Goal: Task Accomplishment & Management: Manage account settings

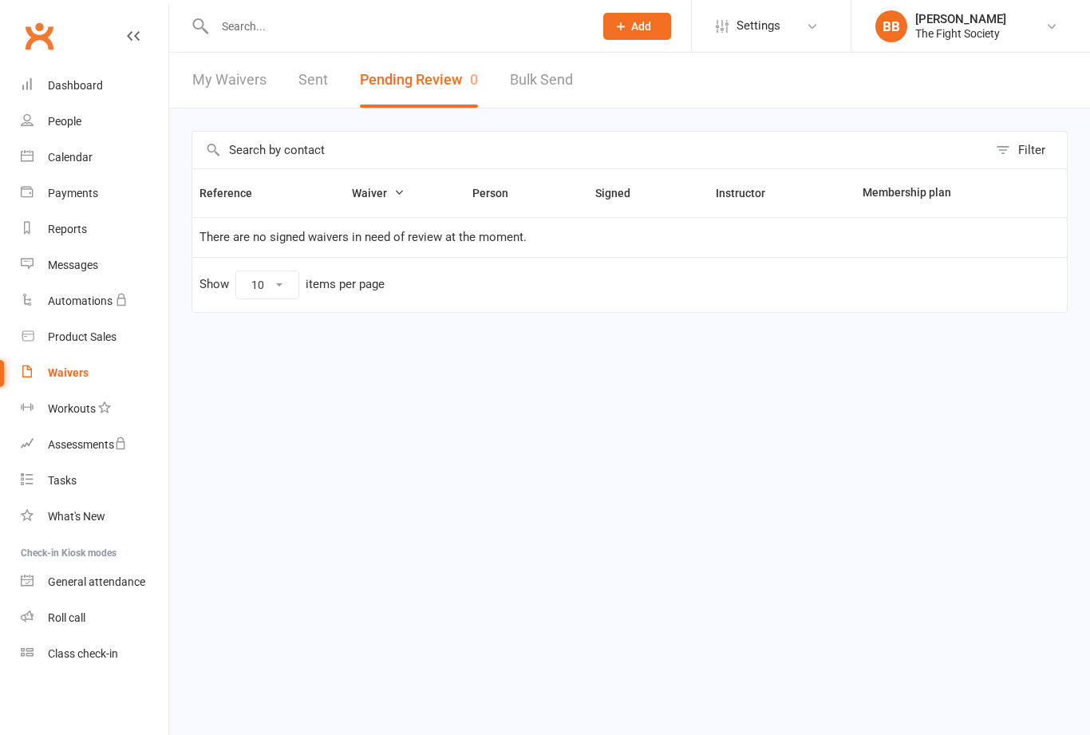
click at [61, 374] on div "Waivers" at bounding box center [68, 372] width 41 height 13
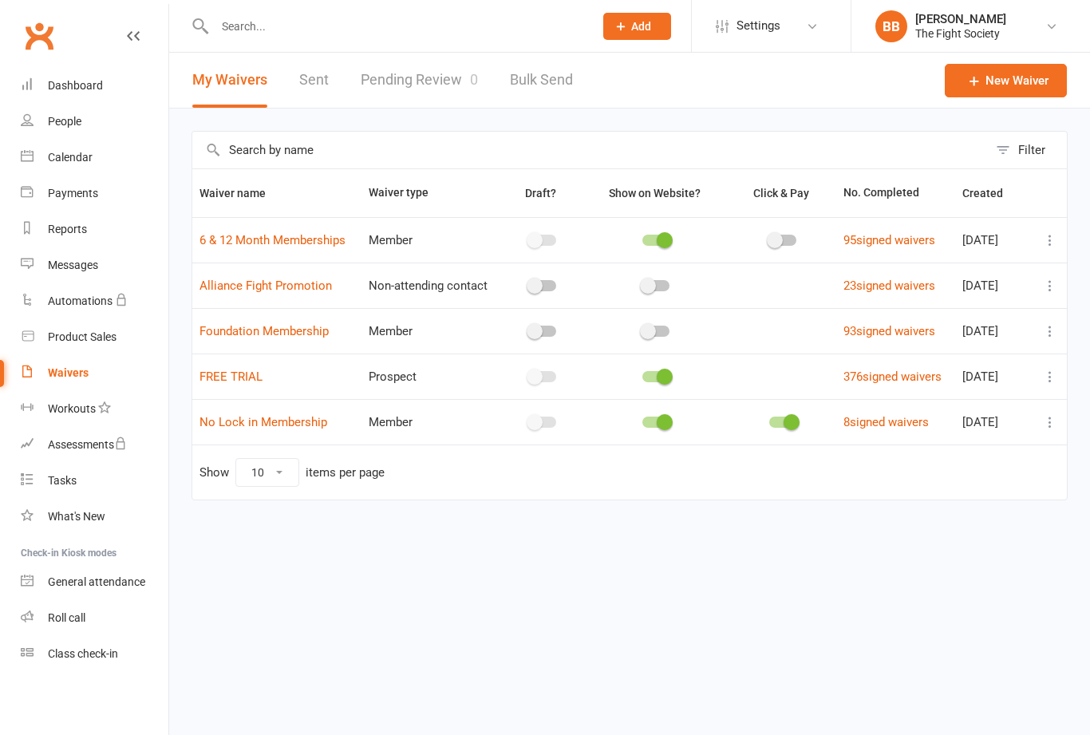
click at [421, 87] on link "Pending Review 0" at bounding box center [419, 80] width 117 height 55
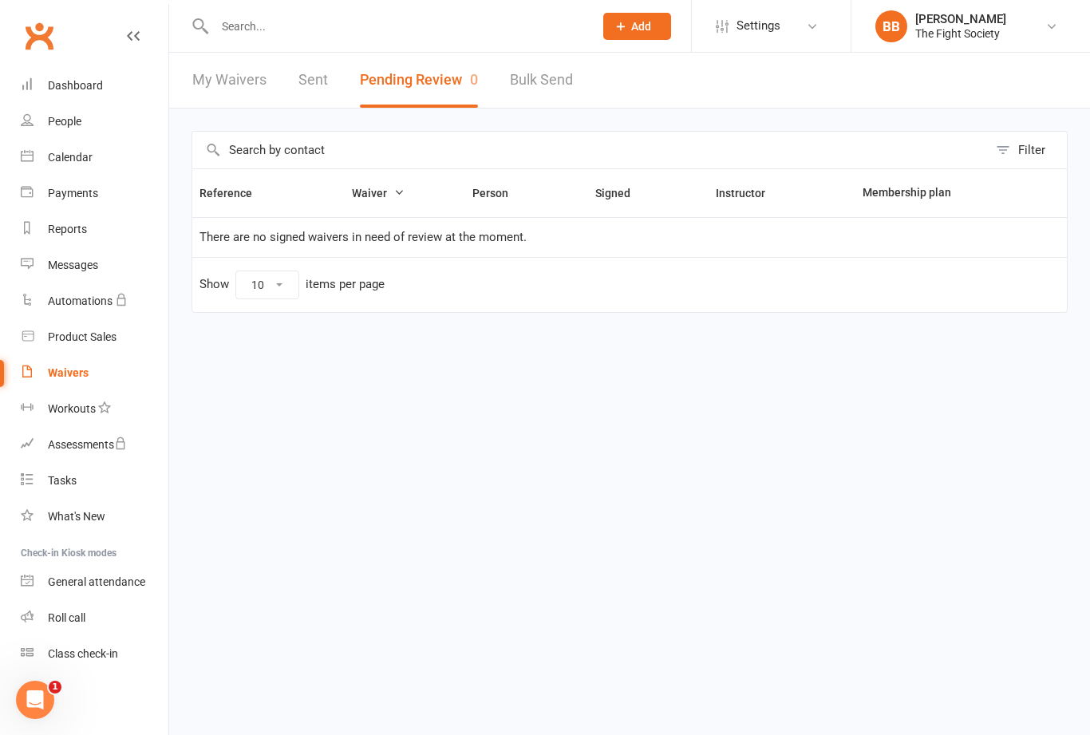
click at [67, 384] on link "Waivers" at bounding box center [95, 373] width 148 height 36
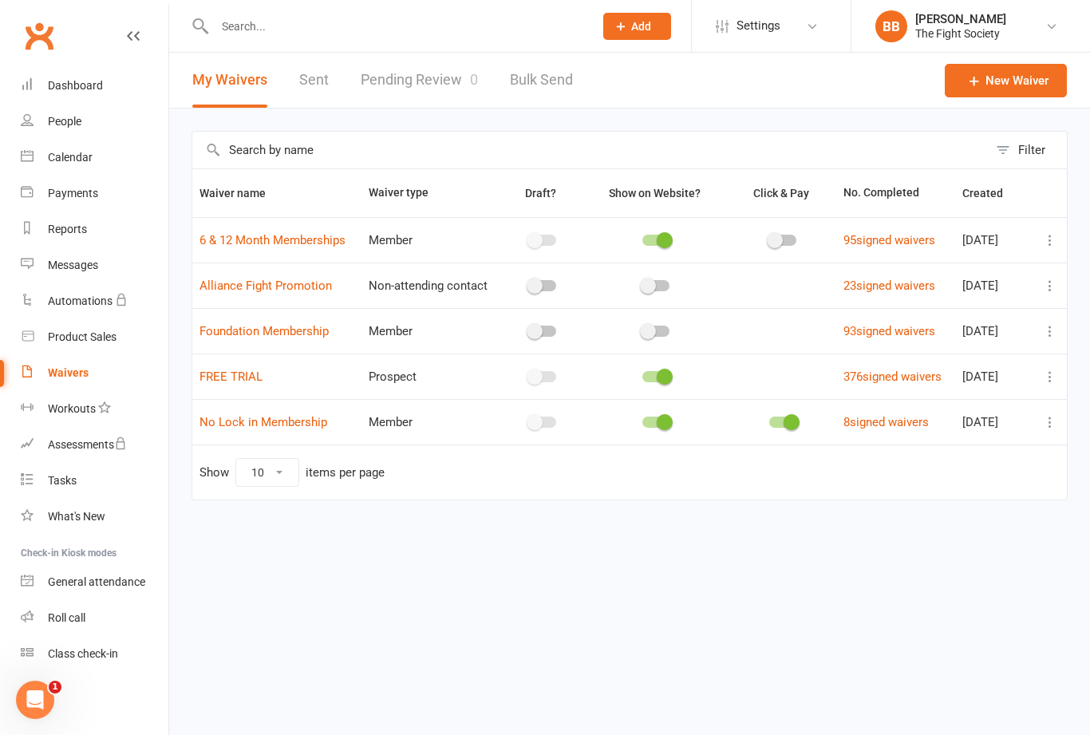
click at [423, 87] on link "Pending Review 0" at bounding box center [419, 80] width 117 height 55
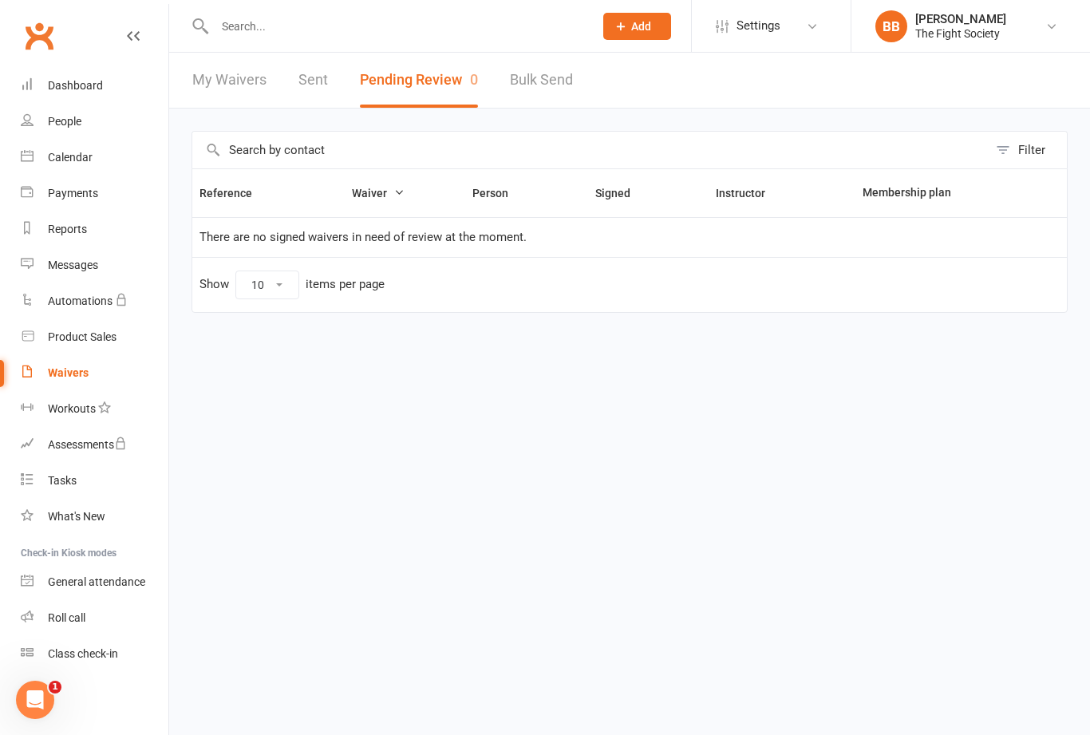
click at [2, 708] on nav "Clubworx Dashboard People Calendar Payments Reports Messages Automations Produc…" at bounding box center [84, 371] width 169 height 735
click at [73, 375] on div "Waivers" at bounding box center [68, 372] width 41 height 13
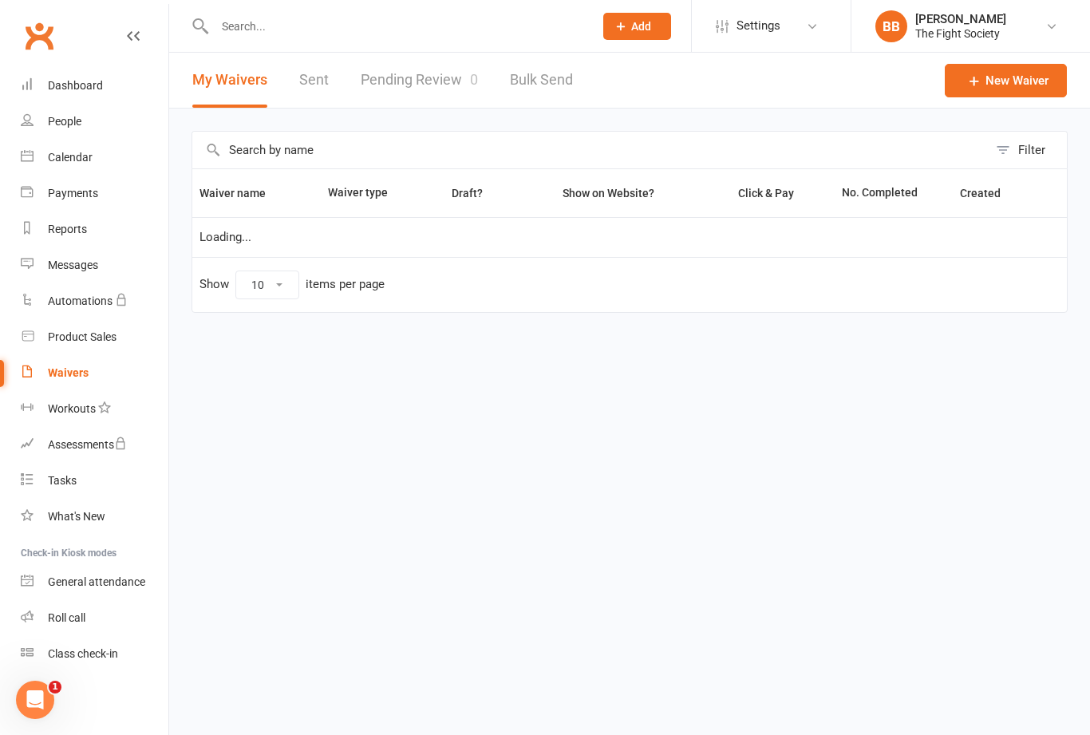
click at [433, 92] on link "Pending Review 0" at bounding box center [419, 80] width 117 height 55
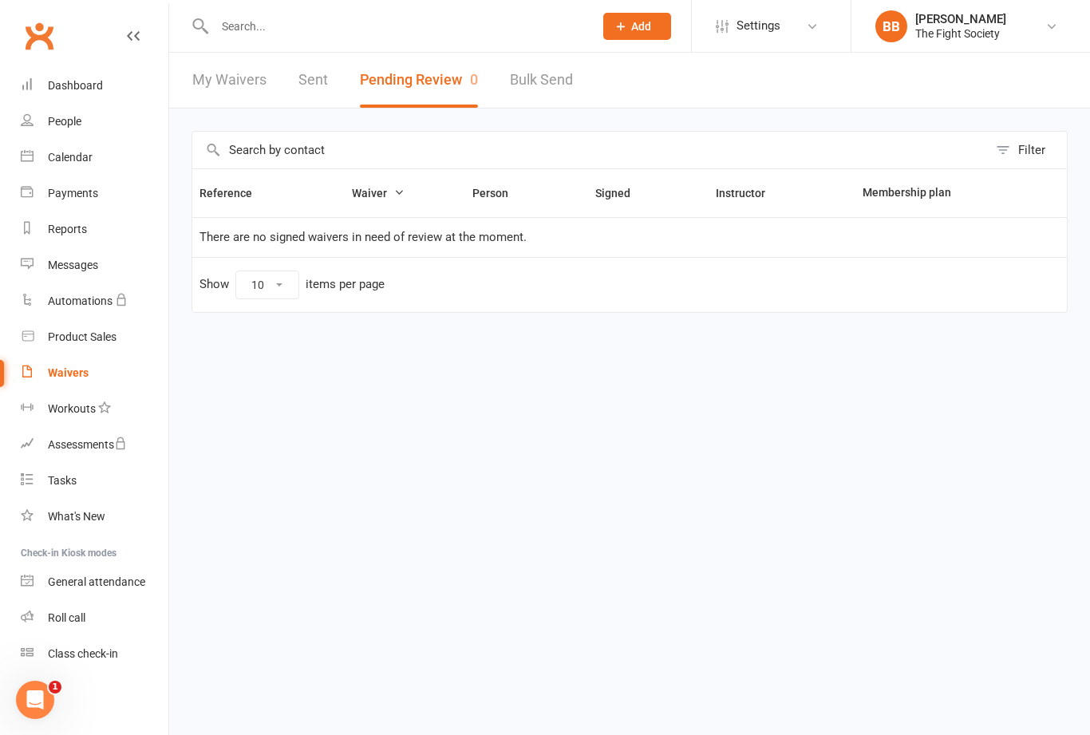
click at [58, 374] on div "Waivers" at bounding box center [68, 372] width 41 height 13
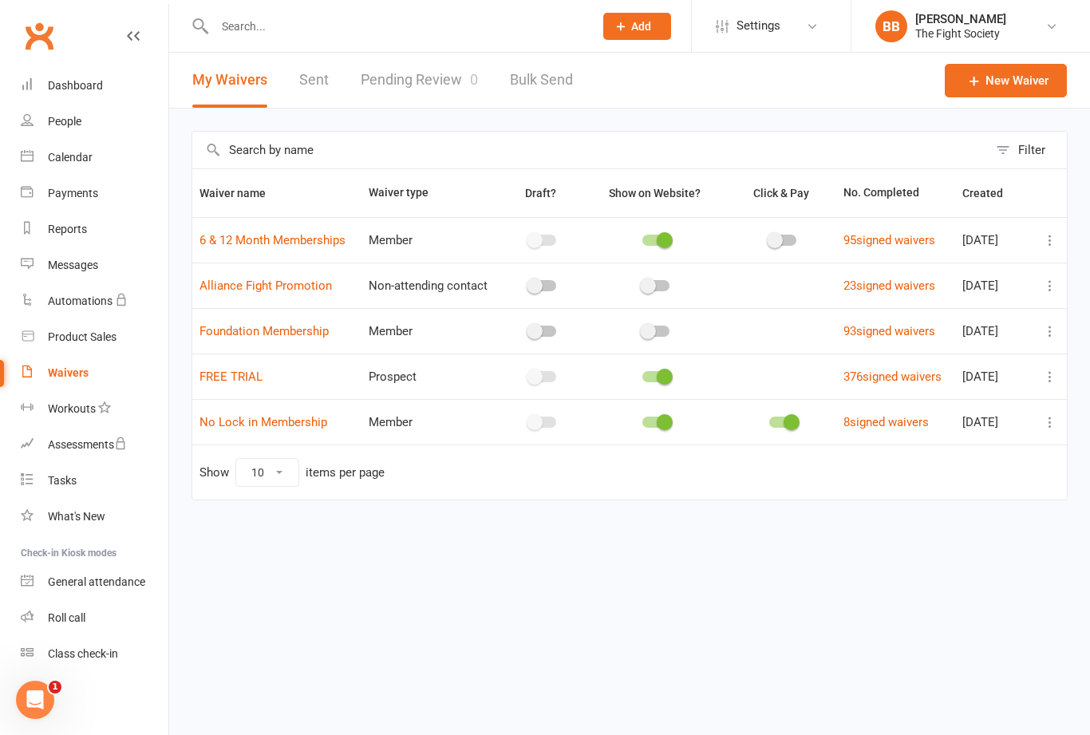
click at [443, 77] on link "Pending Review 0" at bounding box center [419, 80] width 117 height 55
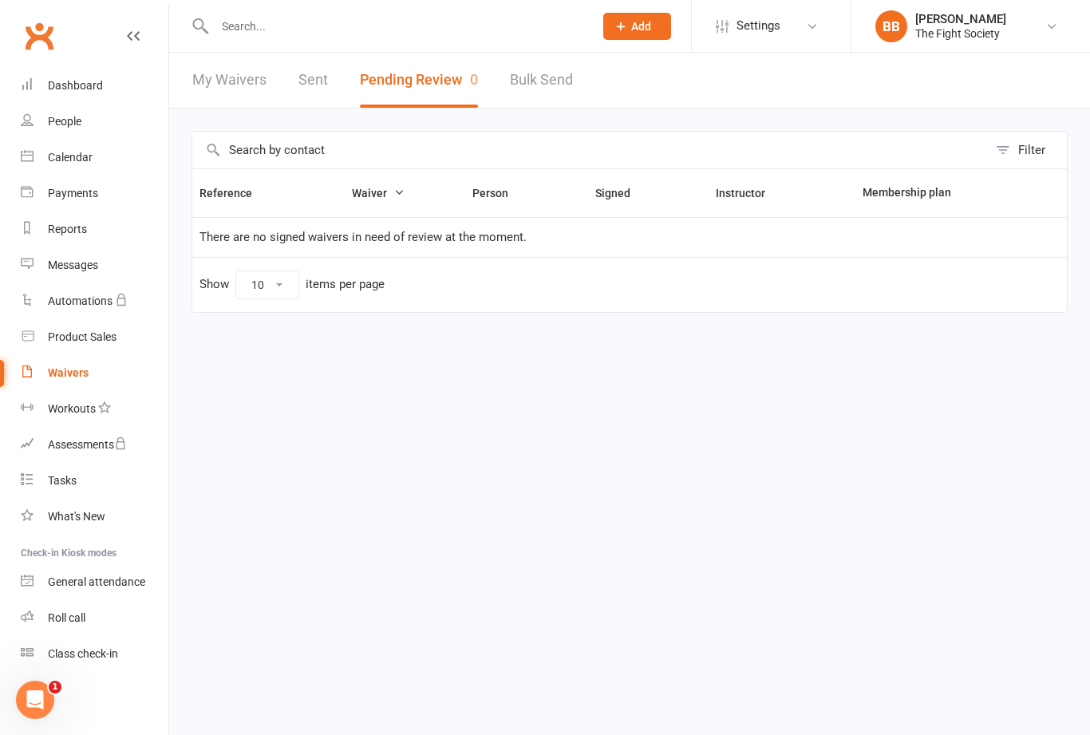
click at [70, 193] on div "Payments" at bounding box center [73, 193] width 50 height 13
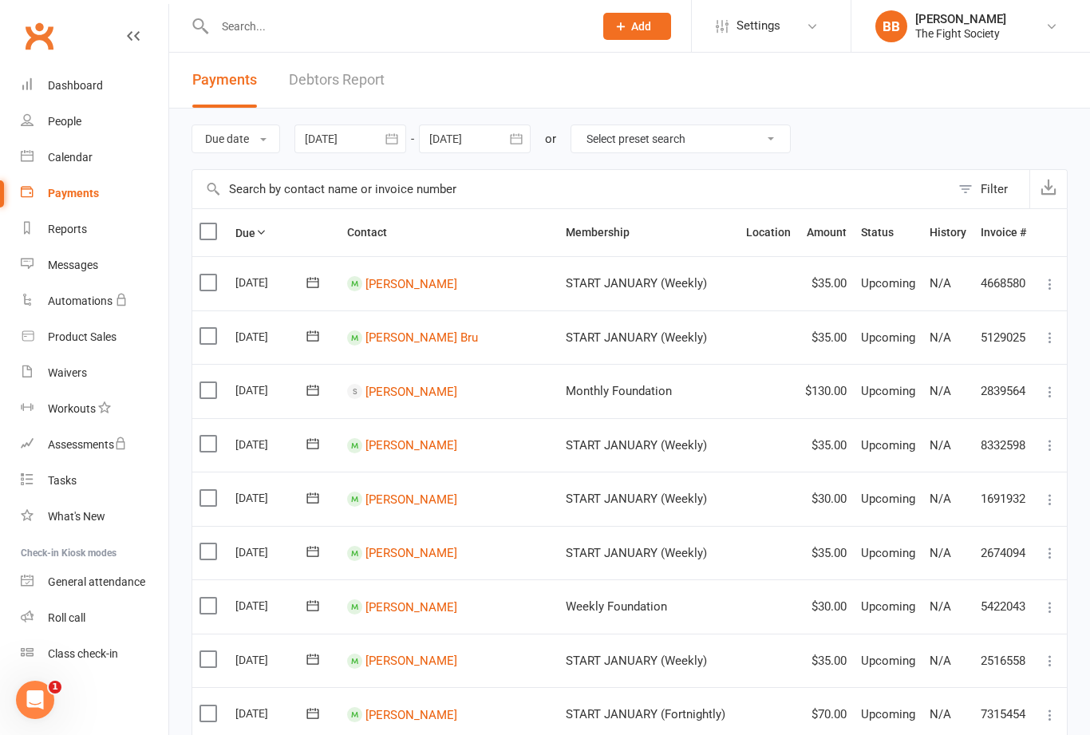
click at [361, 77] on link "Debtors Report" at bounding box center [337, 80] width 96 height 55
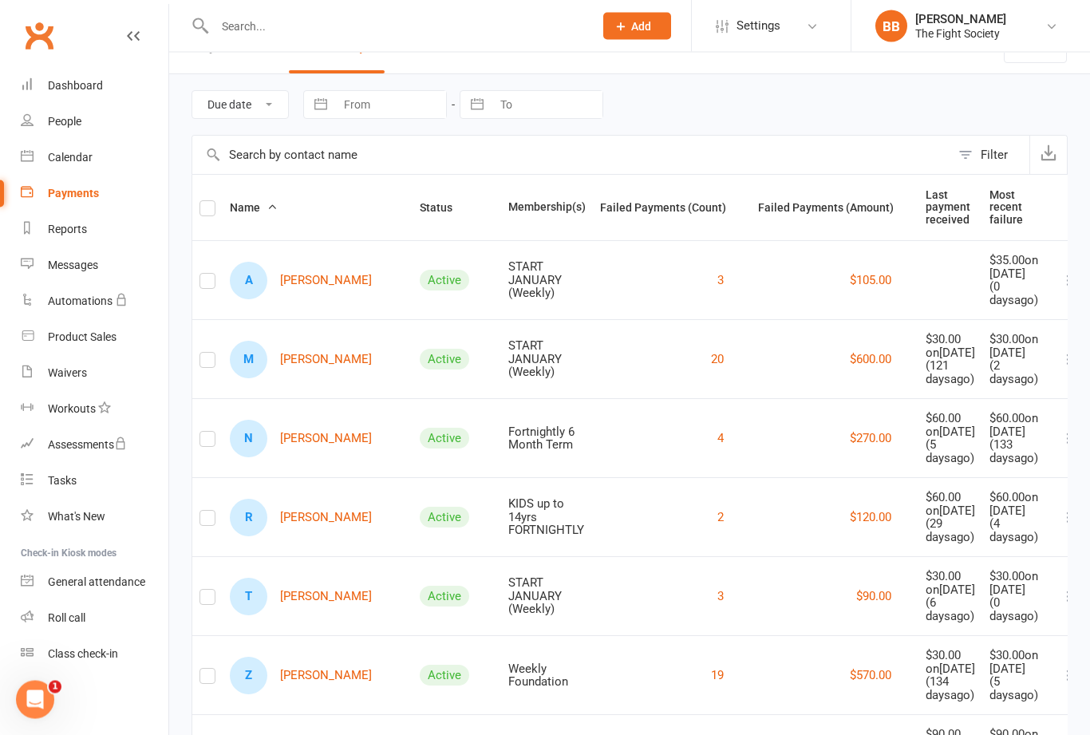
scroll to position [34, 0]
click at [293, 294] on link "A [PERSON_NAME]" at bounding box center [301, 281] width 142 height 38
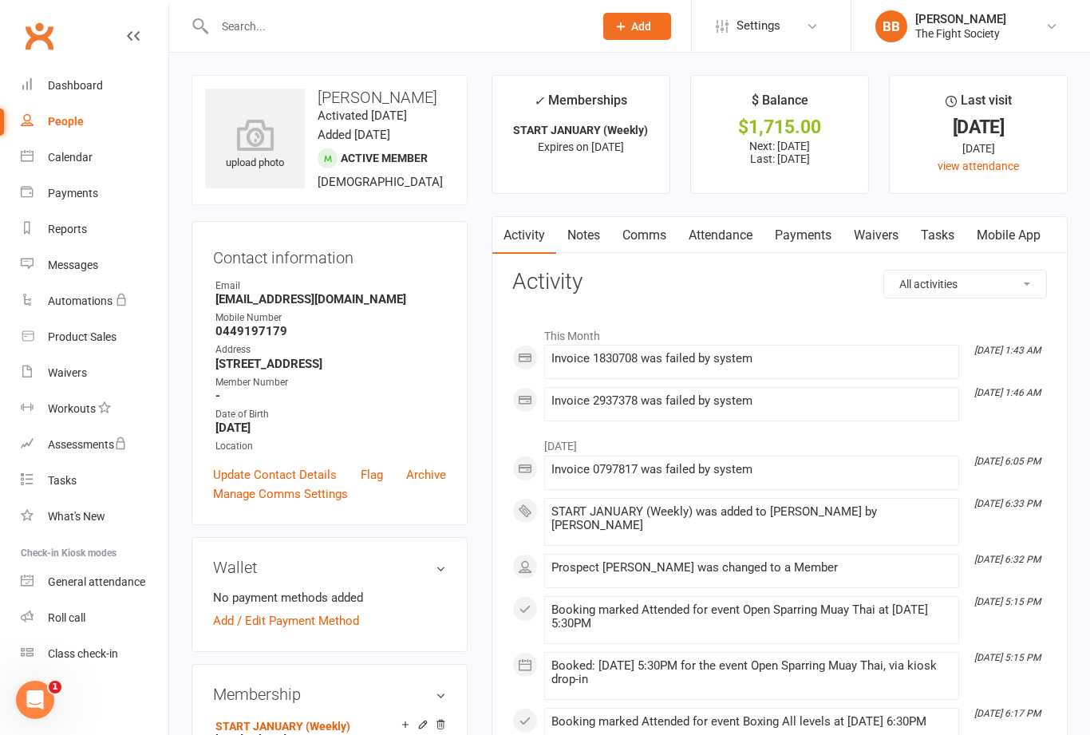
click at [58, 367] on div "Waivers" at bounding box center [67, 372] width 39 height 13
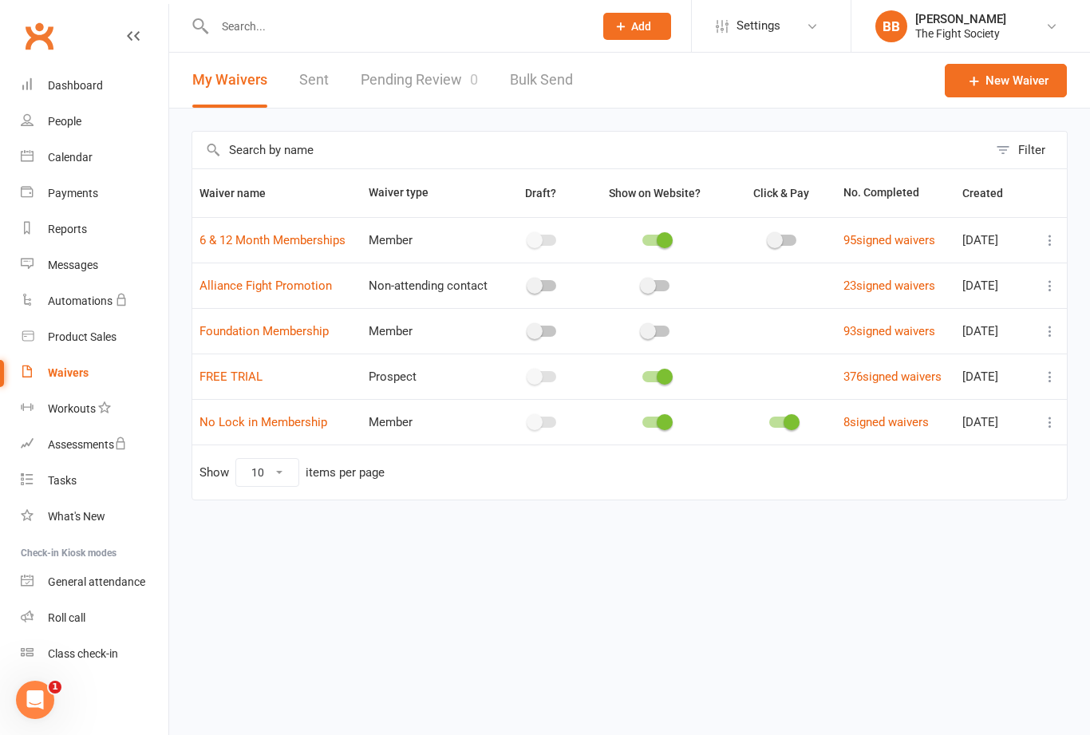
click at [431, 93] on link "Pending Review 0" at bounding box center [419, 80] width 117 height 55
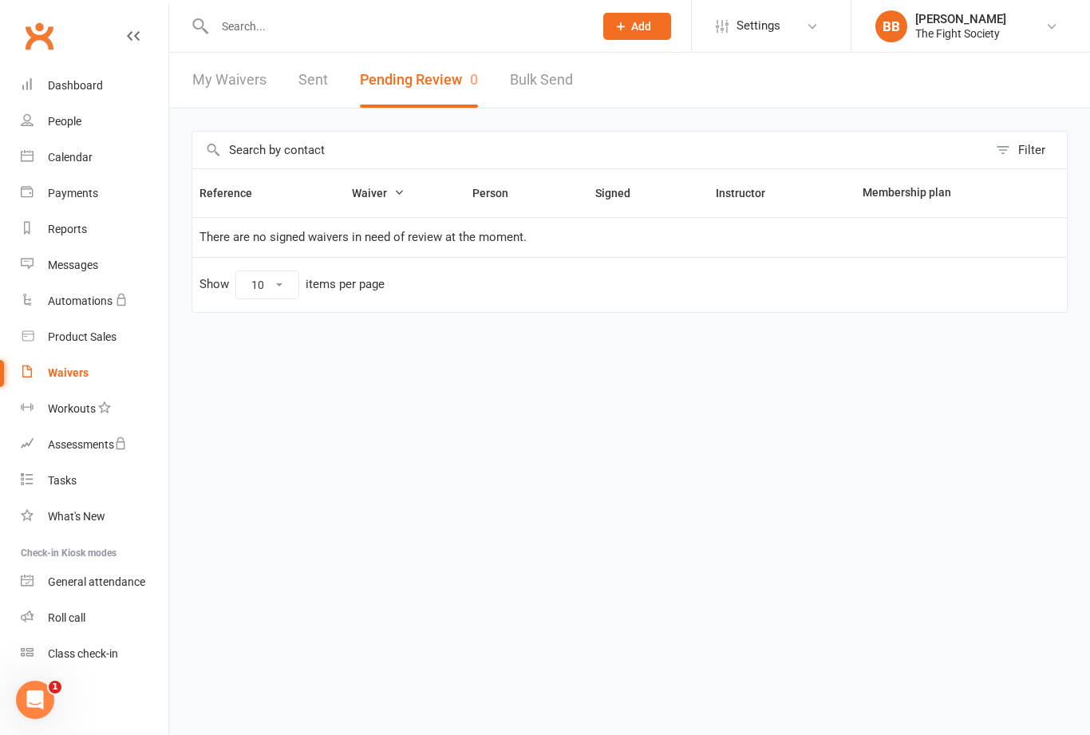
click at [82, 198] on div "Payments" at bounding box center [73, 193] width 50 height 13
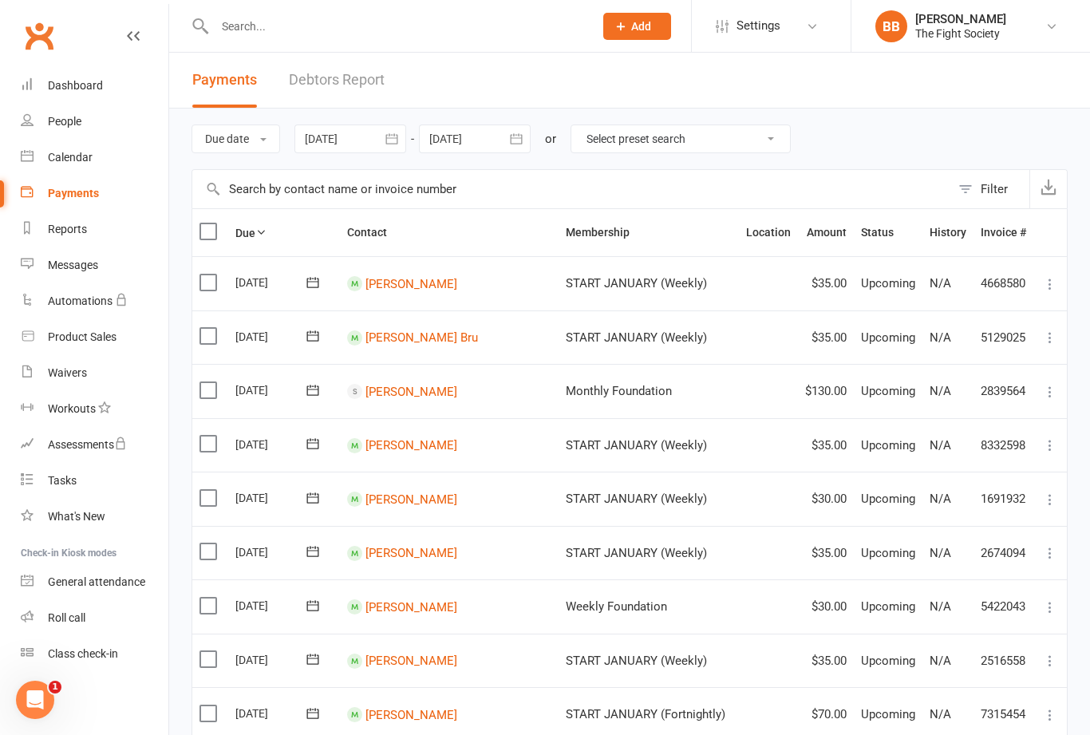
click at [356, 89] on link "Debtors Report" at bounding box center [337, 80] width 96 height 55
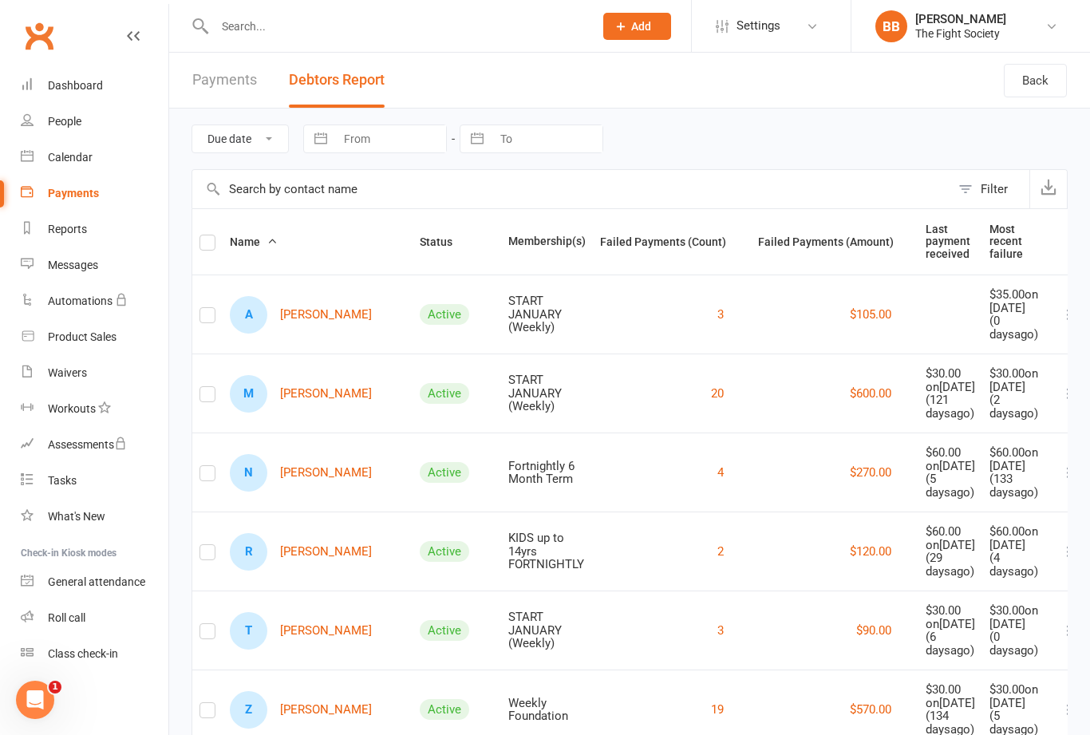
click at [260, 24] on input "text" at bounding box center [396, 26] width 373 height 22
click at [289, 334] on link "A [PERSON_NAME]" at bounding box center [301, 315] width 142 height 38
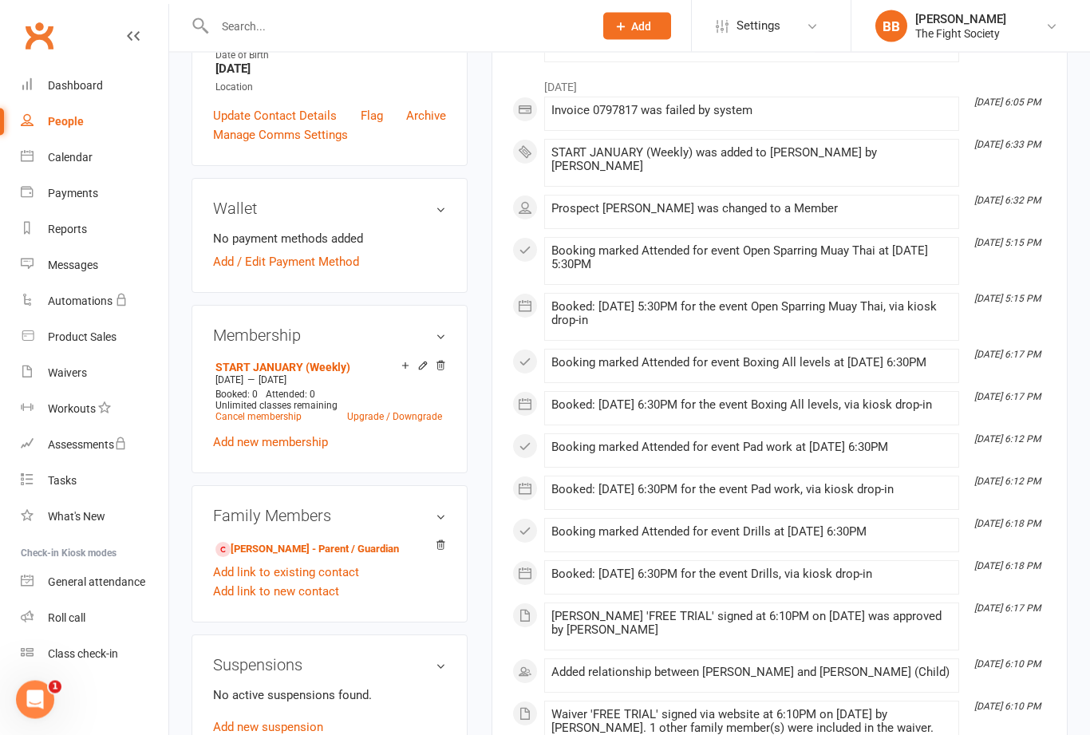
scroll to position [359, 0]
click at [277, 553] on link "[PERSON_NAME] - Parent / Guardian" at bounding box center [308, 549] width 184 height 17
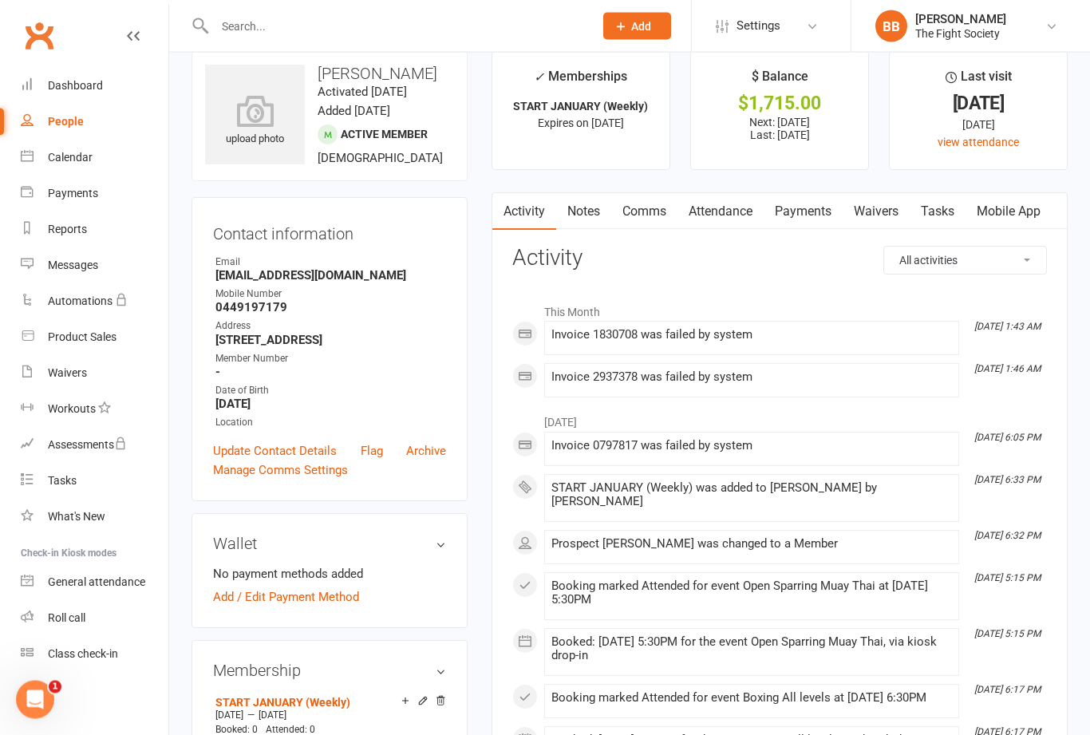
scroll to position [26, 0]
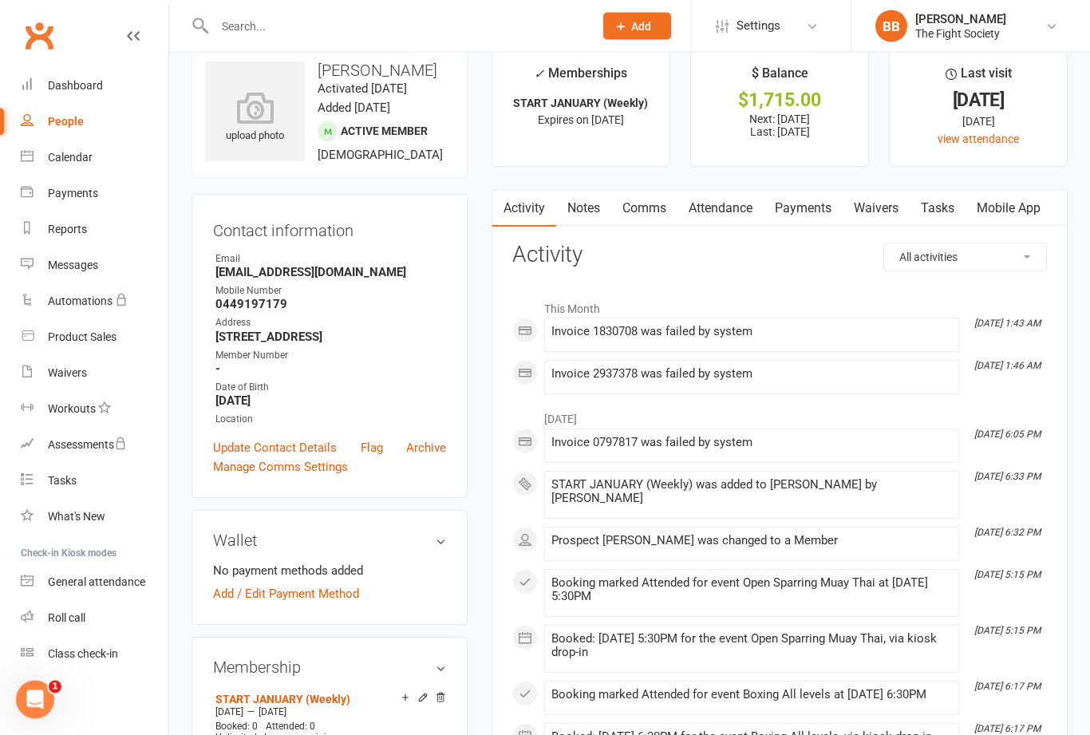
click at [65, 369] on div "Waivers" at bounding box center [67, 372] width 39 height 13
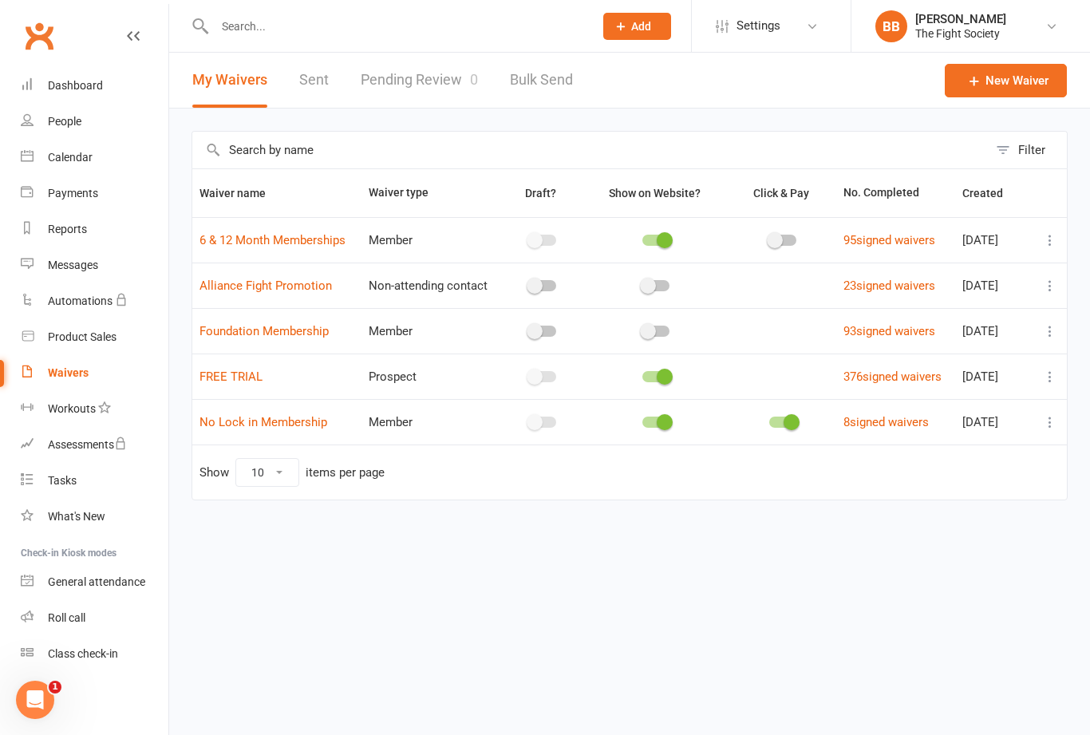
click at [65, 87] on div "Dashboard" at bounding box center [75, 85] width 55 height 13
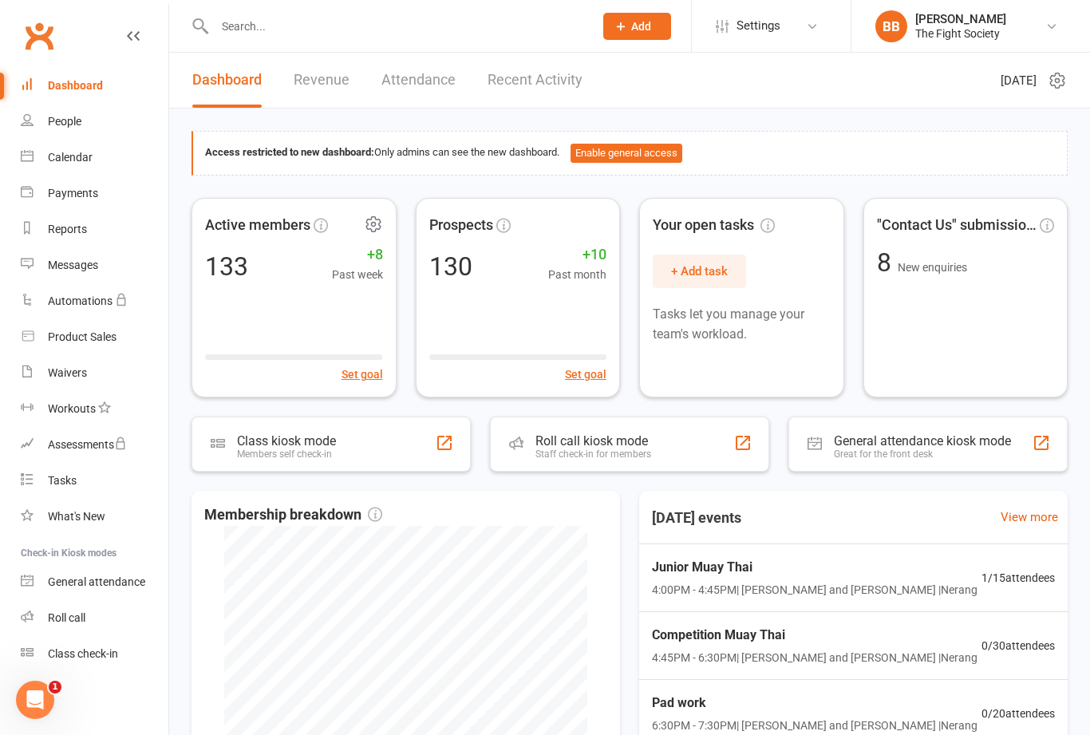
click at [223, 332] on div "Active members 133 +8 Past week Set goal" at bounding box center [294, 298] width 205 height 200
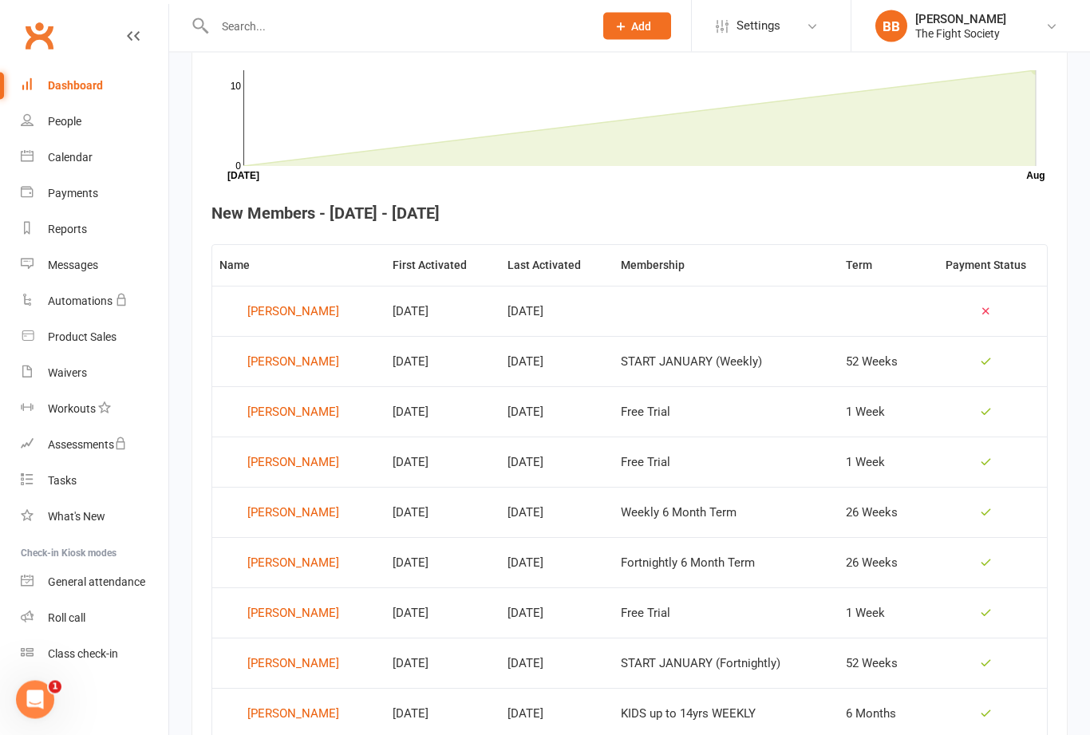
scroll to position [489, 0]
click at [249, 322] on div "[PERSON_NAME]" at bounding box center [293, 311] width 92 height 24
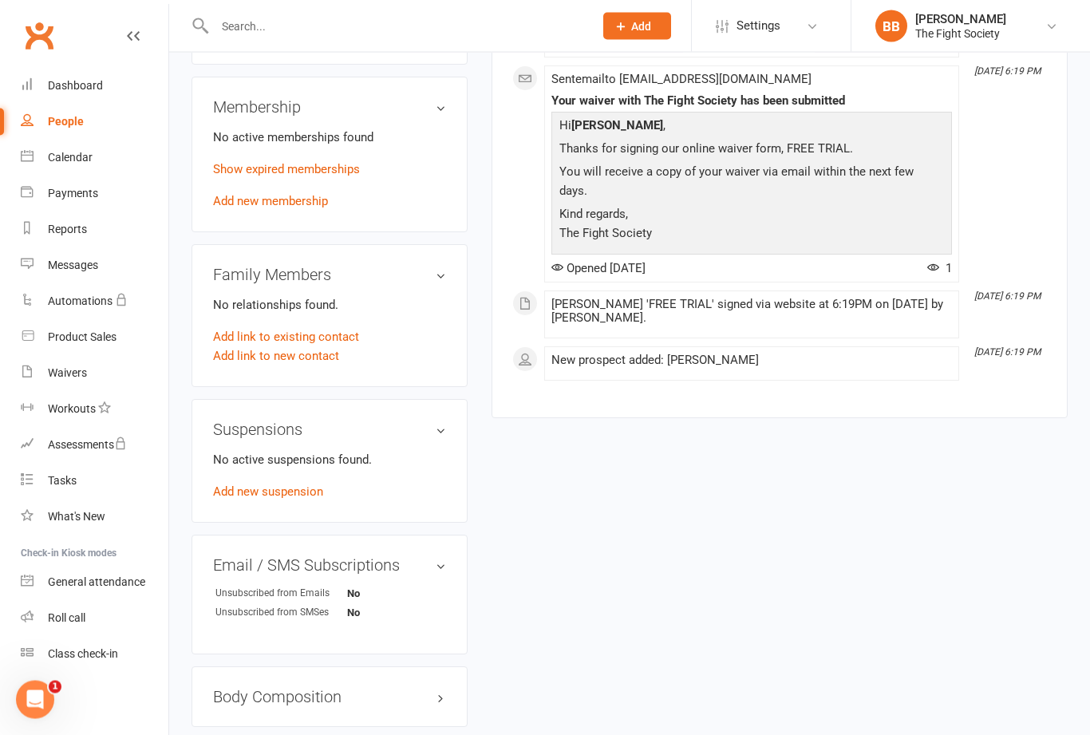
scroll to position [599, 0]
click at [62, 383] on link "Waivers" at bounding box center [95, 373] width 148 height 36
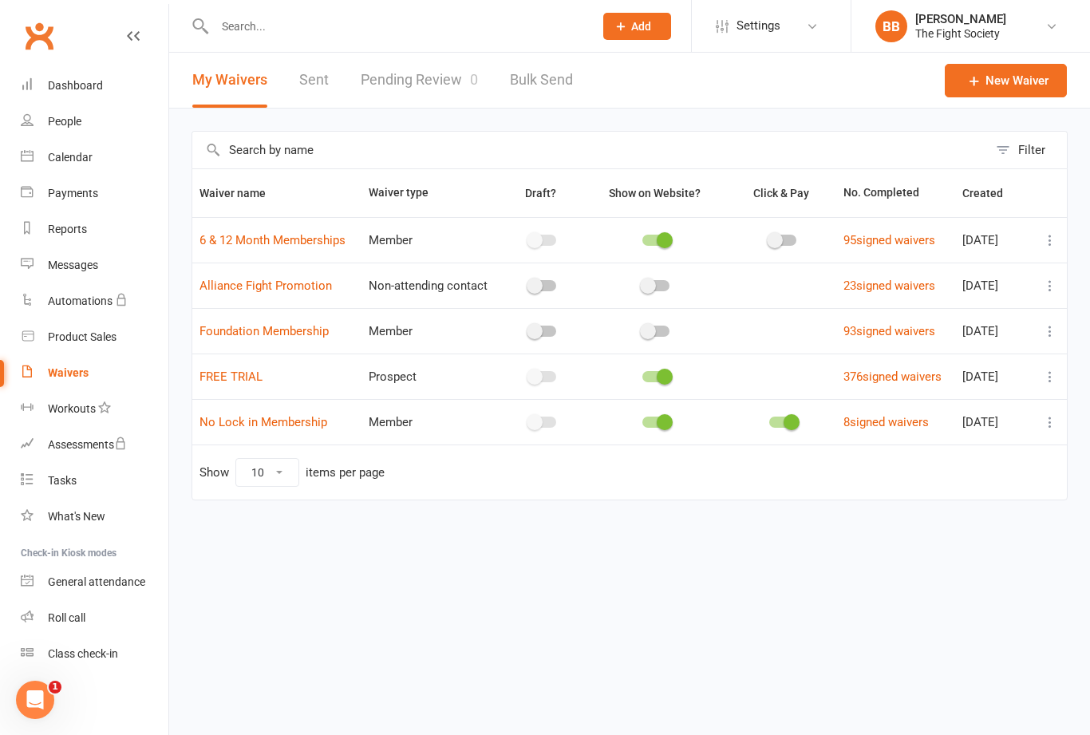
click at [358, 33] on input "text" at bounding box center [396, 26] width 373 height 22
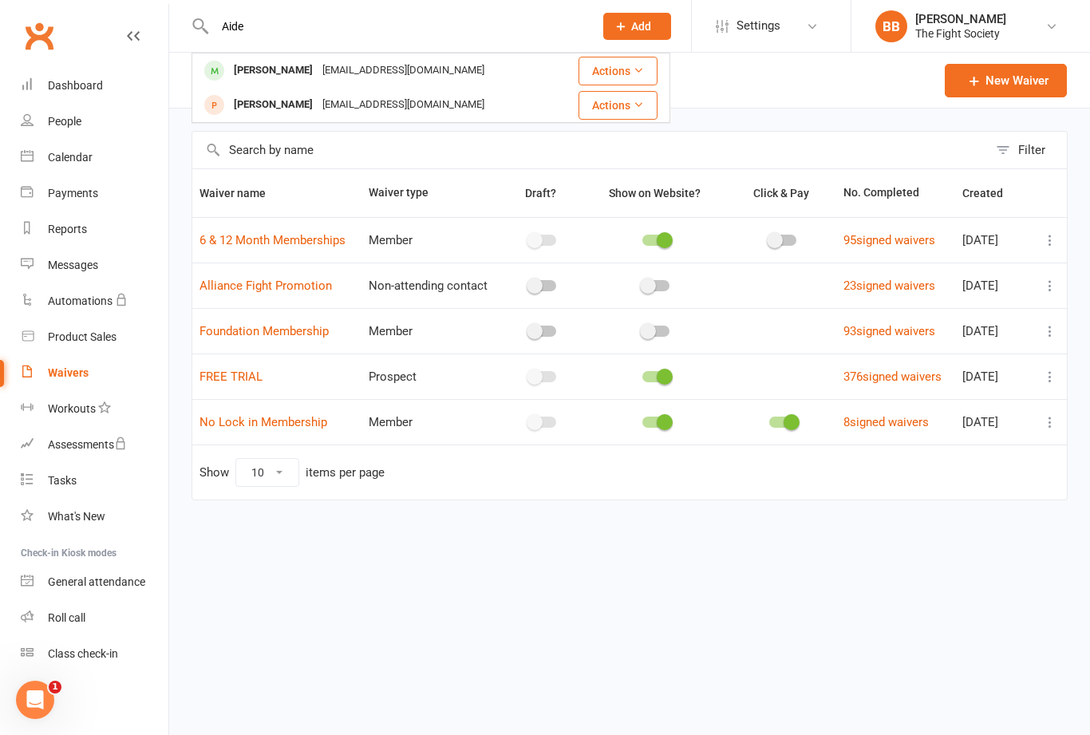
type input "Aide"
click at [287, 77] on div "[PERSON_NAME]" at bounding box center [273, 70] width 89 height 23
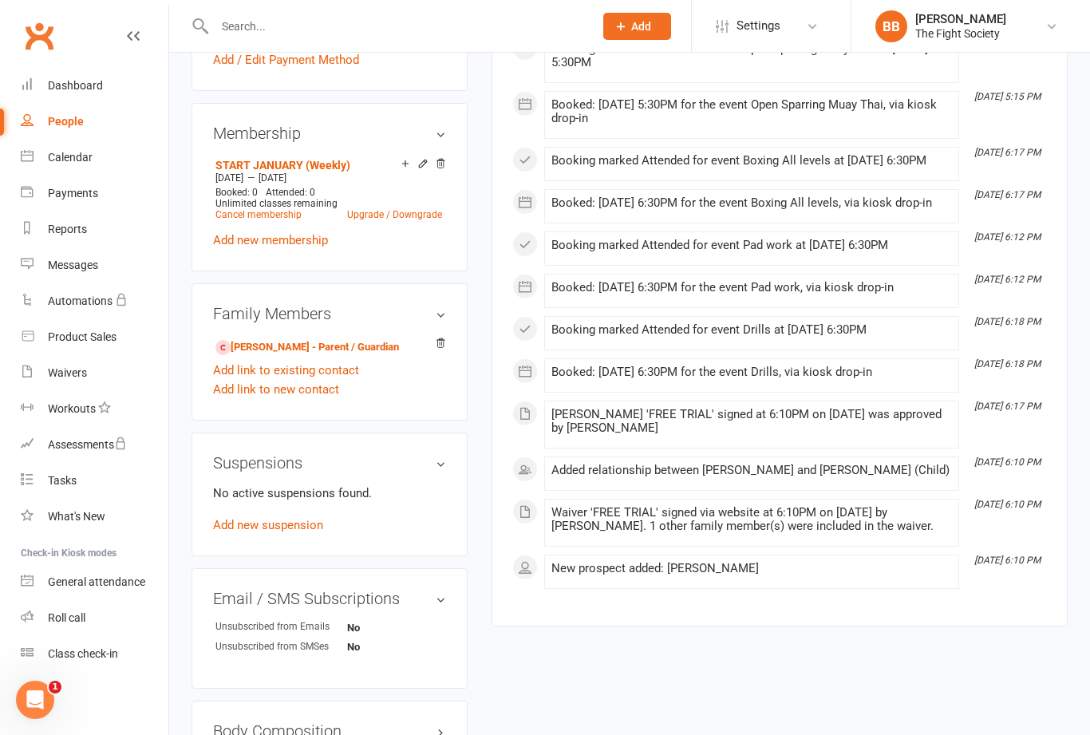
scroll to position [566, 0]
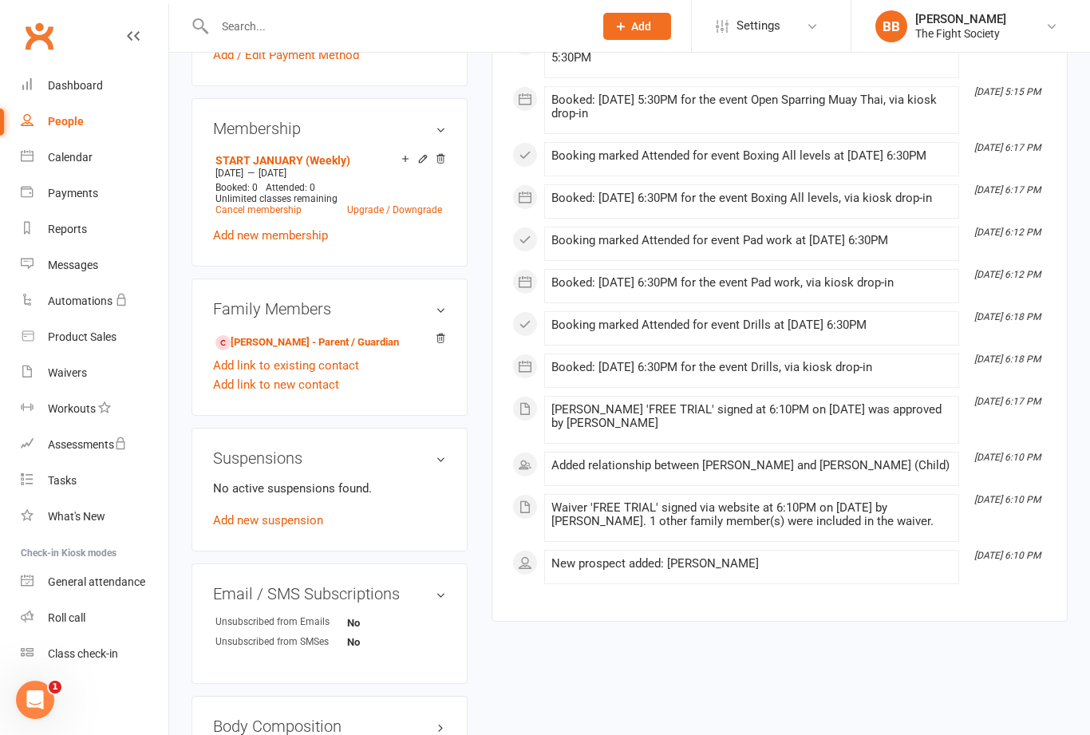
click at [81, 373] on div "Waivers" at bounding box center [67, 372] width 39 height 13
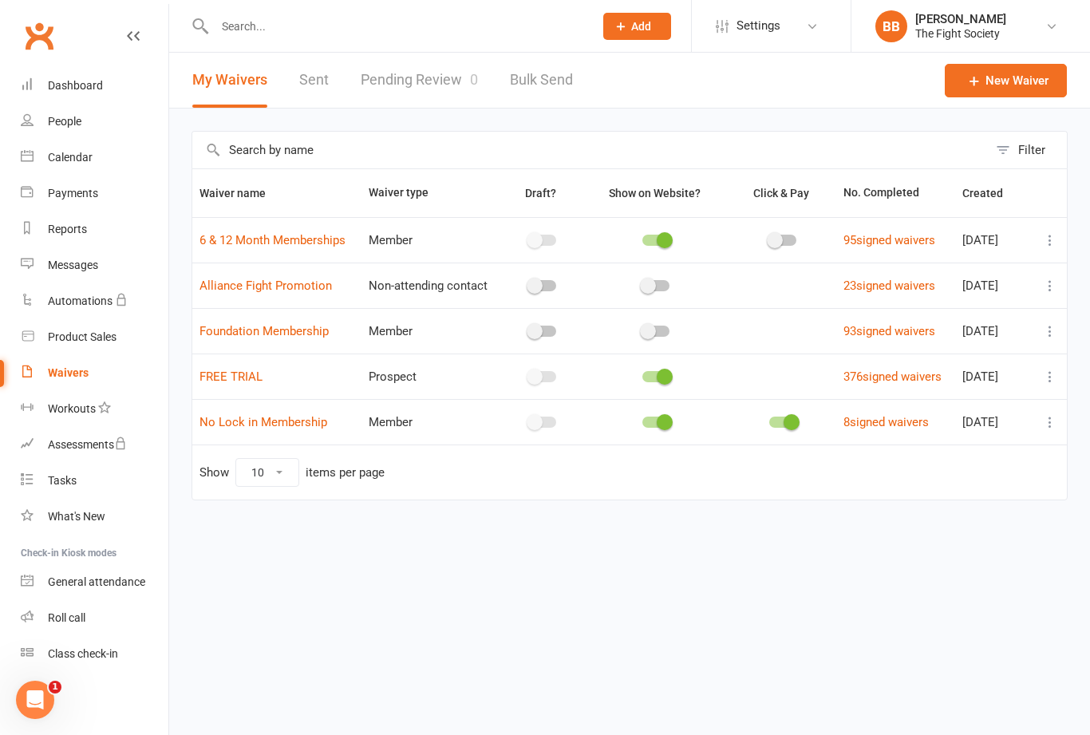
click at [420, 85] on link "Pending Review 0" at bounding box center [419, 80] width 117 height 55
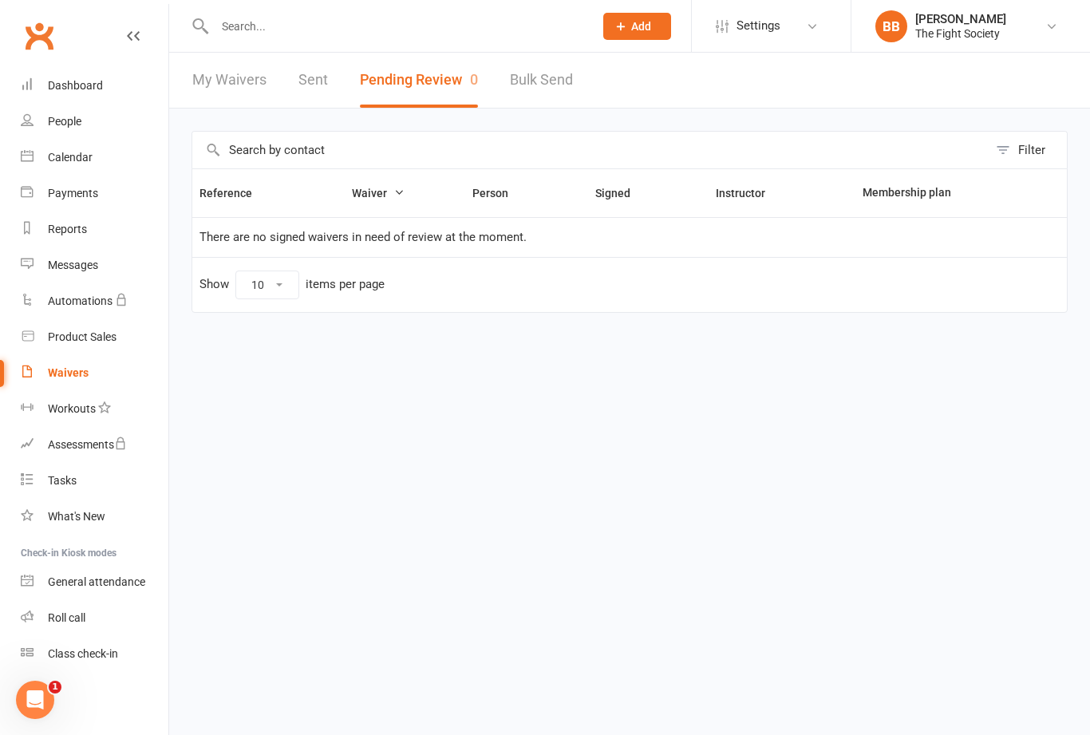
click at [63, 377] on div "Waivers" at bounding box center [68, 372] width 41 height 13
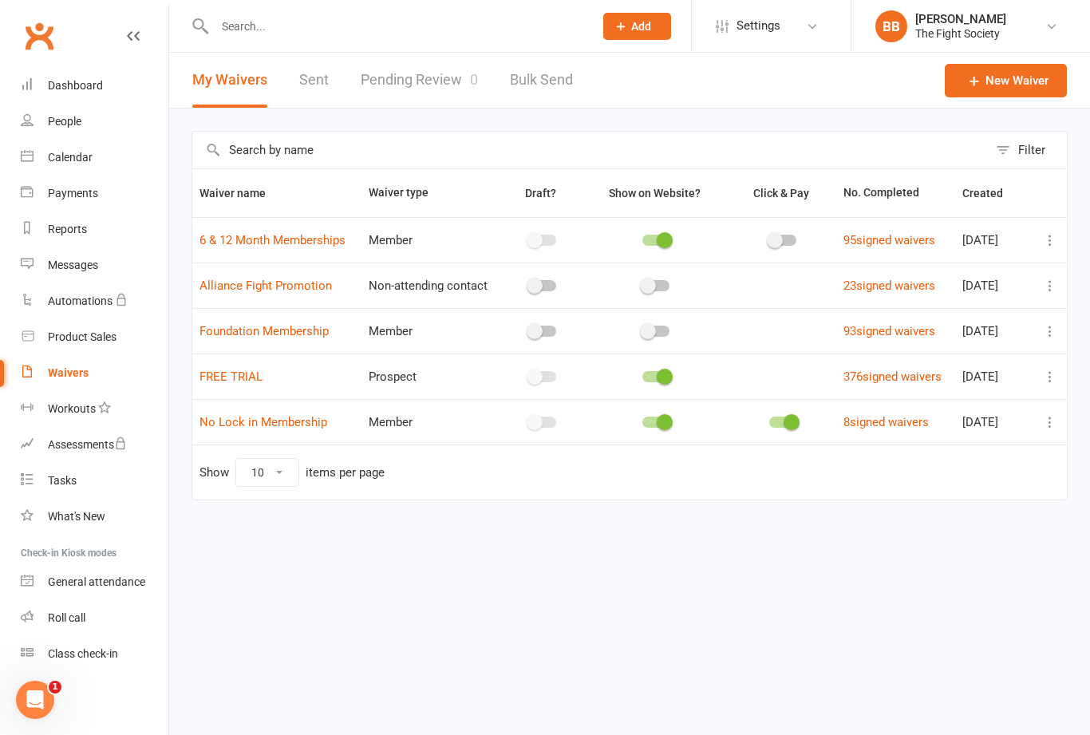
click at [397, 85] on link "Pending Review 0" at bounding box center [419, 80] width 117 height 55
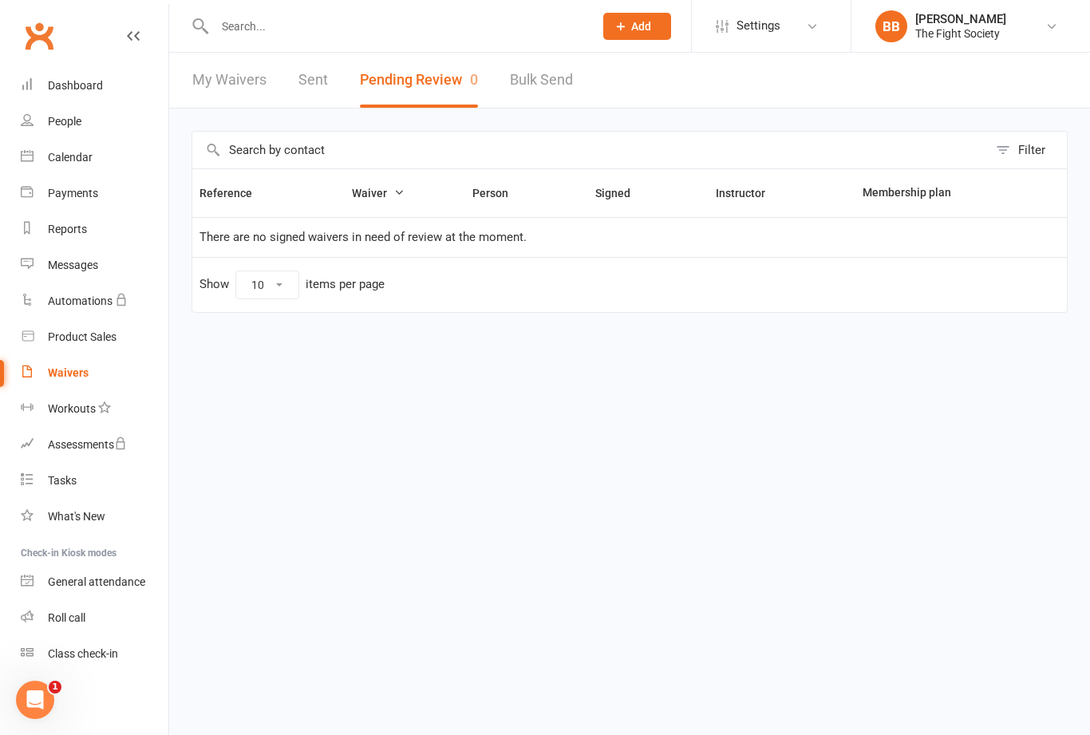
click at [413, 36] on input "text" at bounding box center [396, 26] width 373 height 22
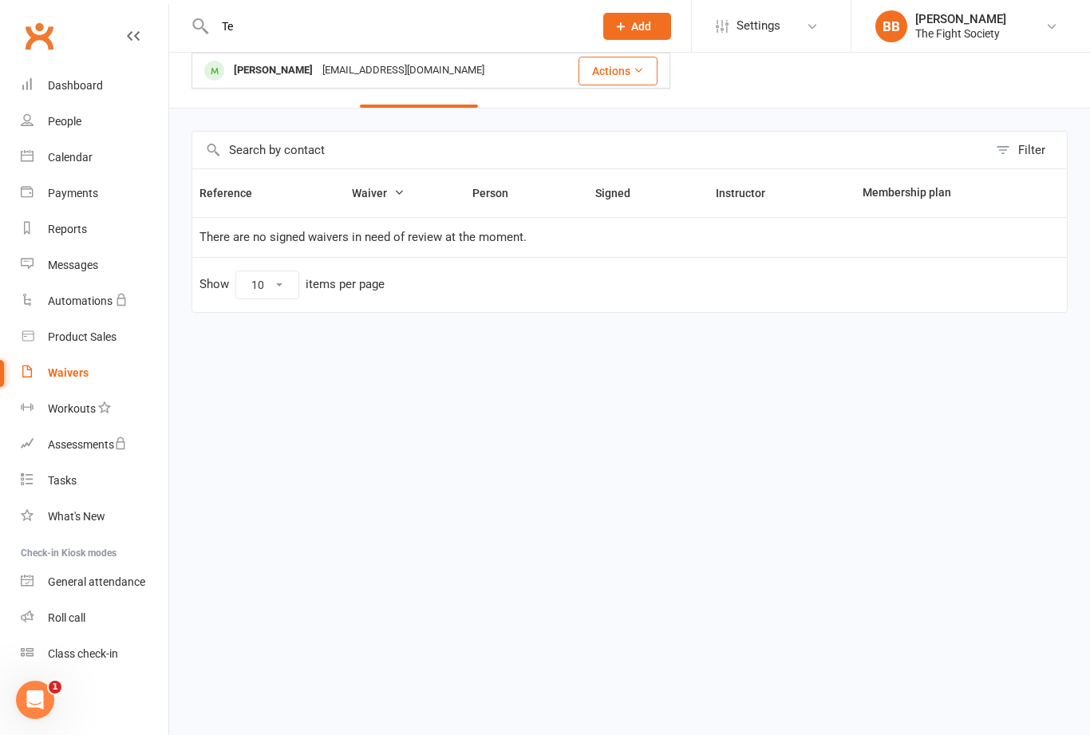
type input "T"
type input "[PERSON_NAME]"
click at [297, 74] on div "[PERSON_NAME]" at bounding box center [273, 70] width 89 height 23
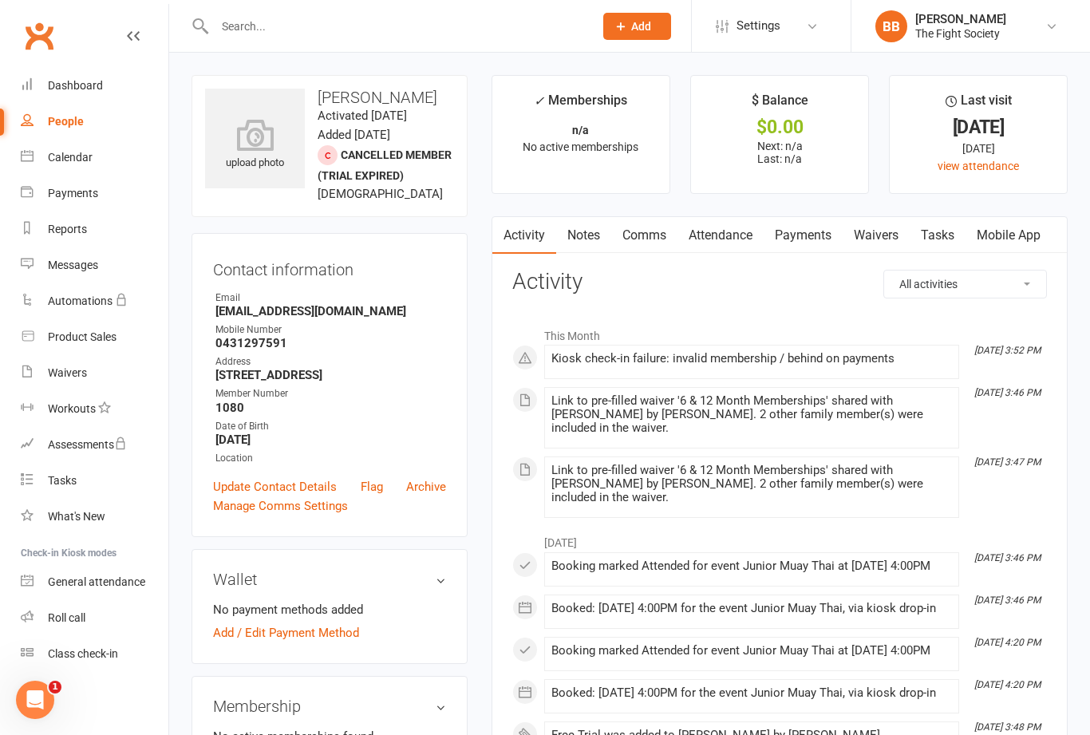
click at [68, 383] on link "Waivers" at bounding box center [95, 373] width 148 height 36
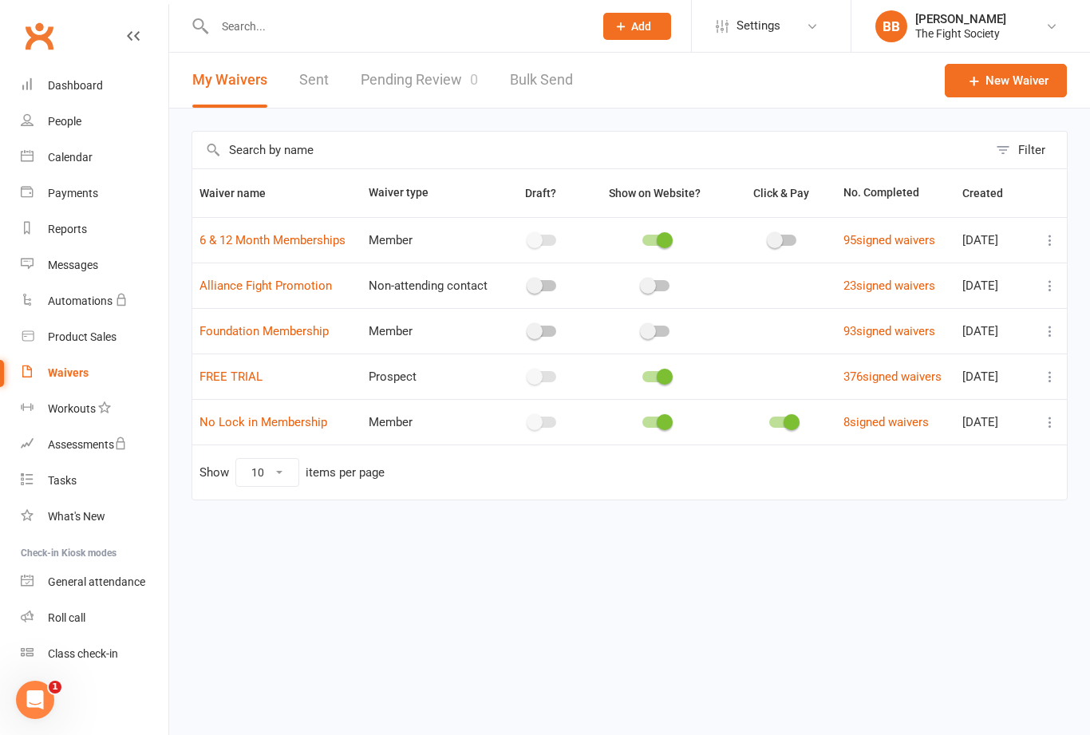
click at [430, 89] on link "Pending Review 0" at bounding box center [419, 80] width 117 height 55
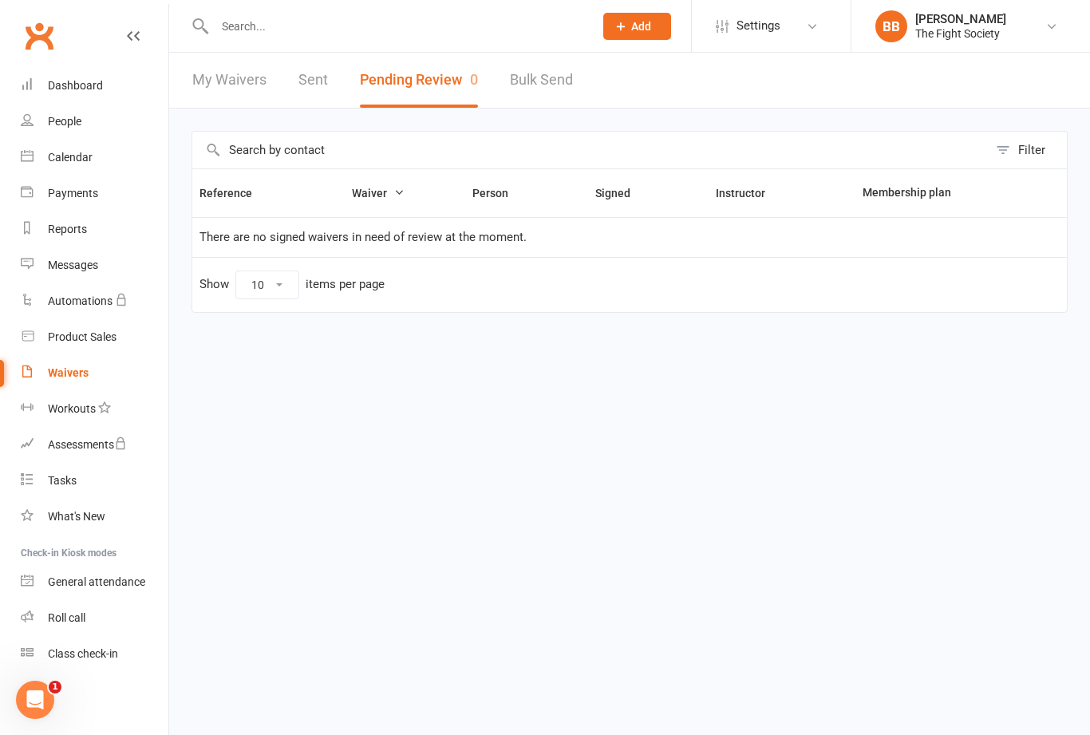
click at [314, 37] on input "text" at bounding box center [396, 26] width 373 height 22
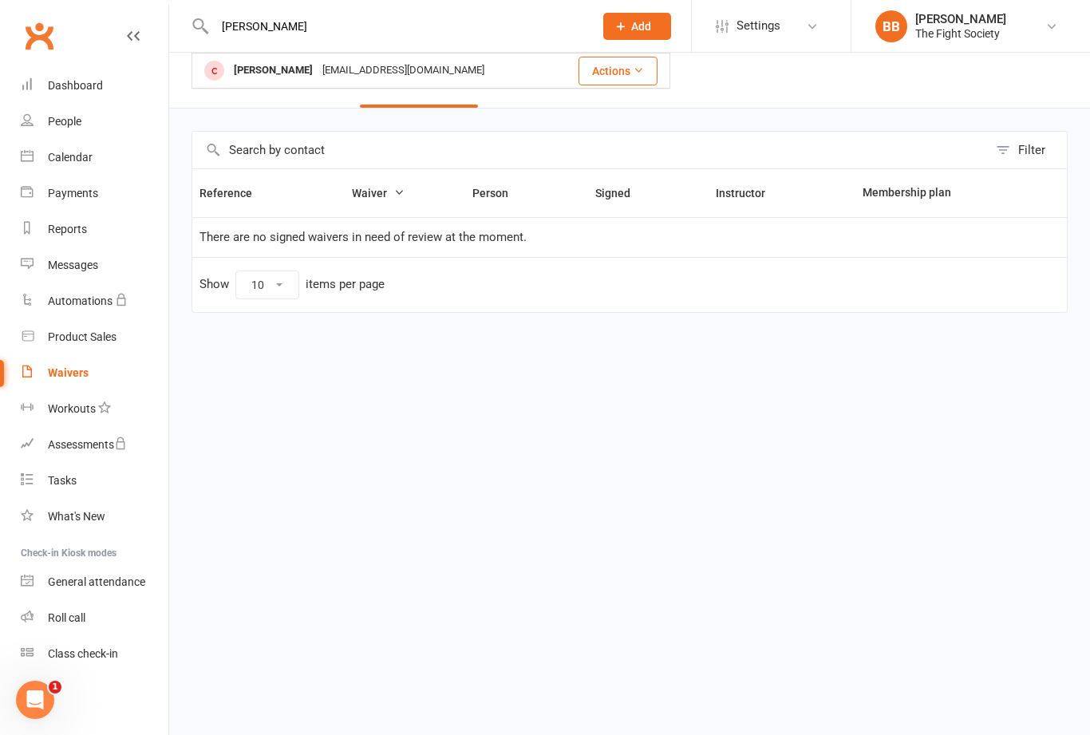
type input "[PERSON_NAME]"
click at [318, 69] on div "[EMAIL_ADDRESS][DOMAIN_NAME]" at bounding box center [404, 70] width 172 height 23
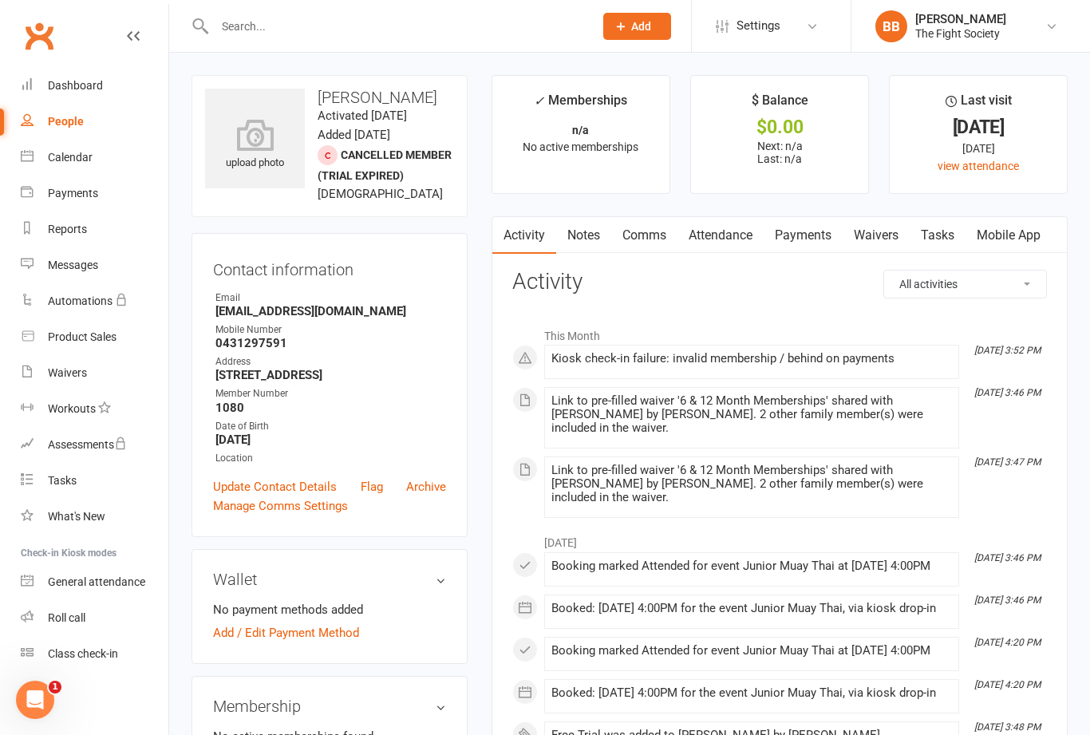
click at [318, 33] on input "text" at bounding box center [396, 26] width 373 height 22
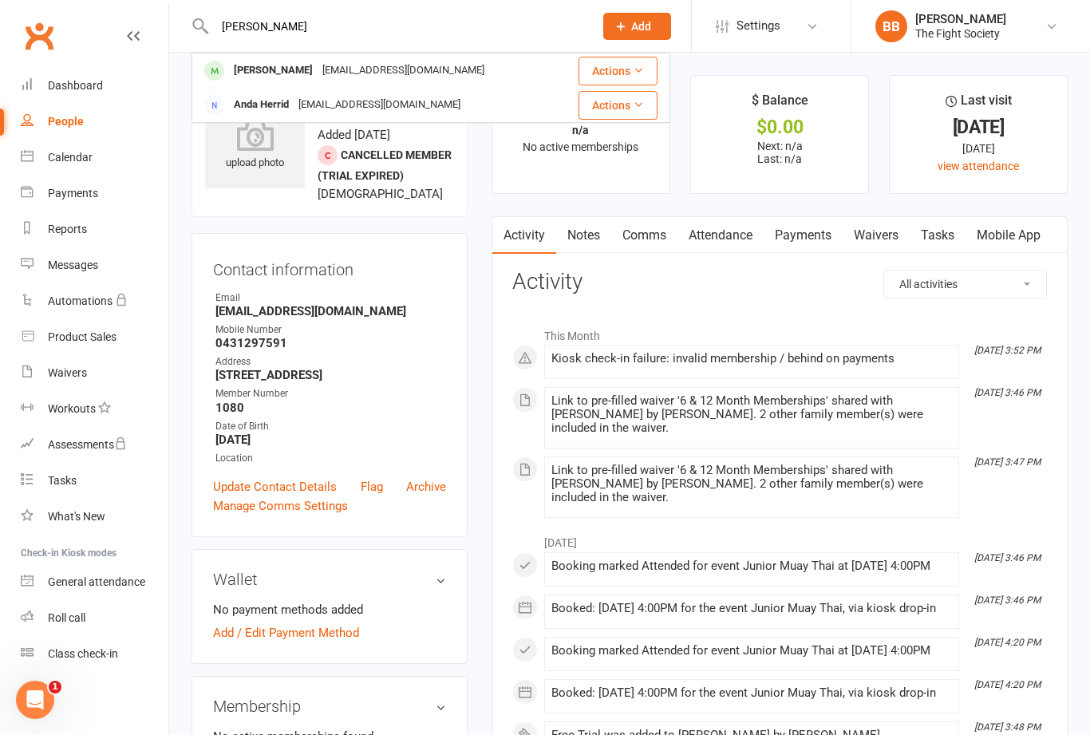
type input "[PERSON_NAME]"
click at [288, 71] on div "[PERSON_NAME]" at bounding box center [273, 70] width 89 height 23
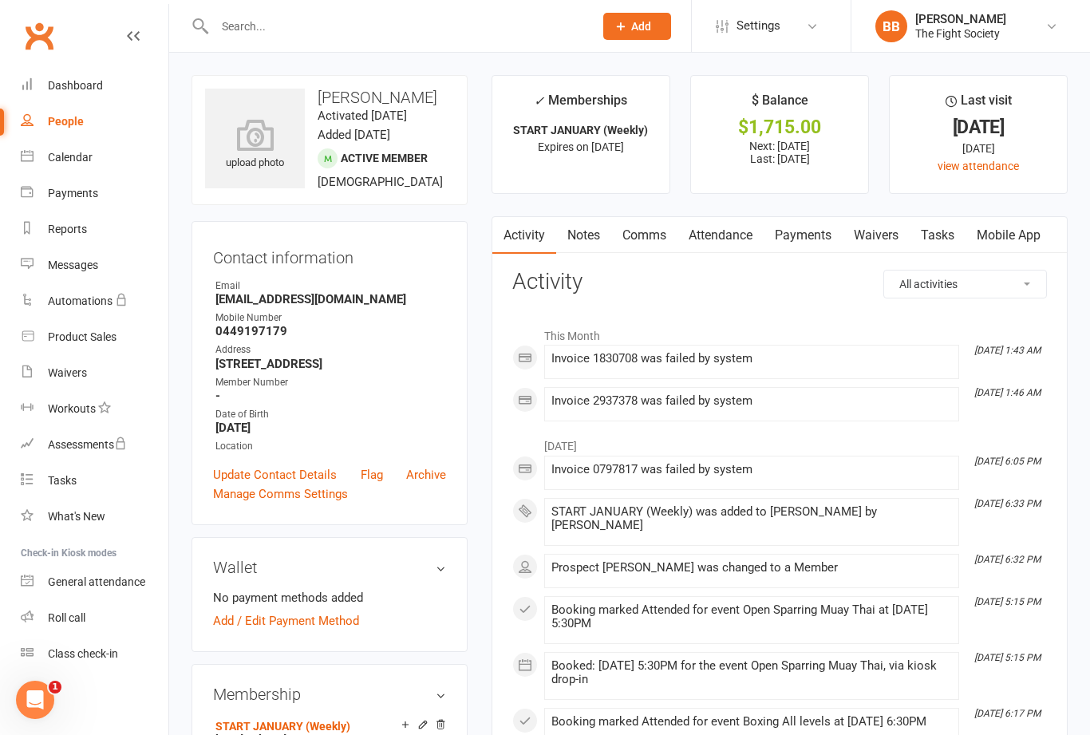
click at [333, 26] on input "text" at bounding box center [396, 26] width 373 height 22
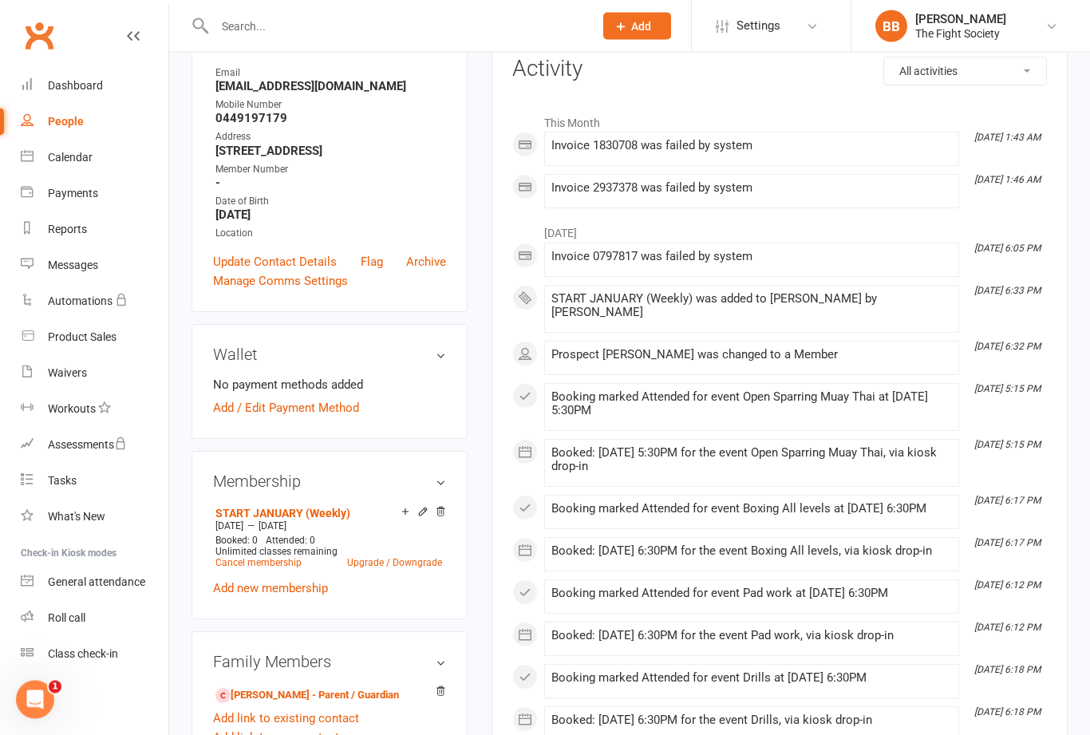
scroll to position [213, 0]
click at [355, 701] on link "[PERSON_NAME] - Parent / Guardian" at bounding box center [308, 695] width 184 height 17
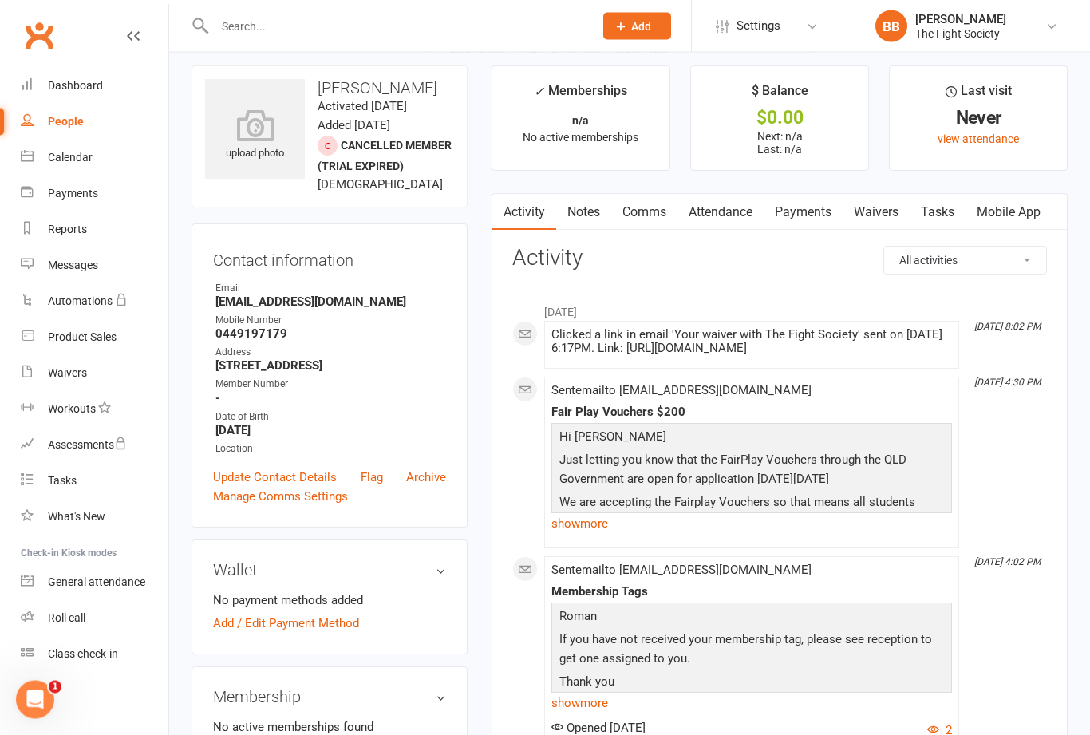
scroll to position [22, 0]
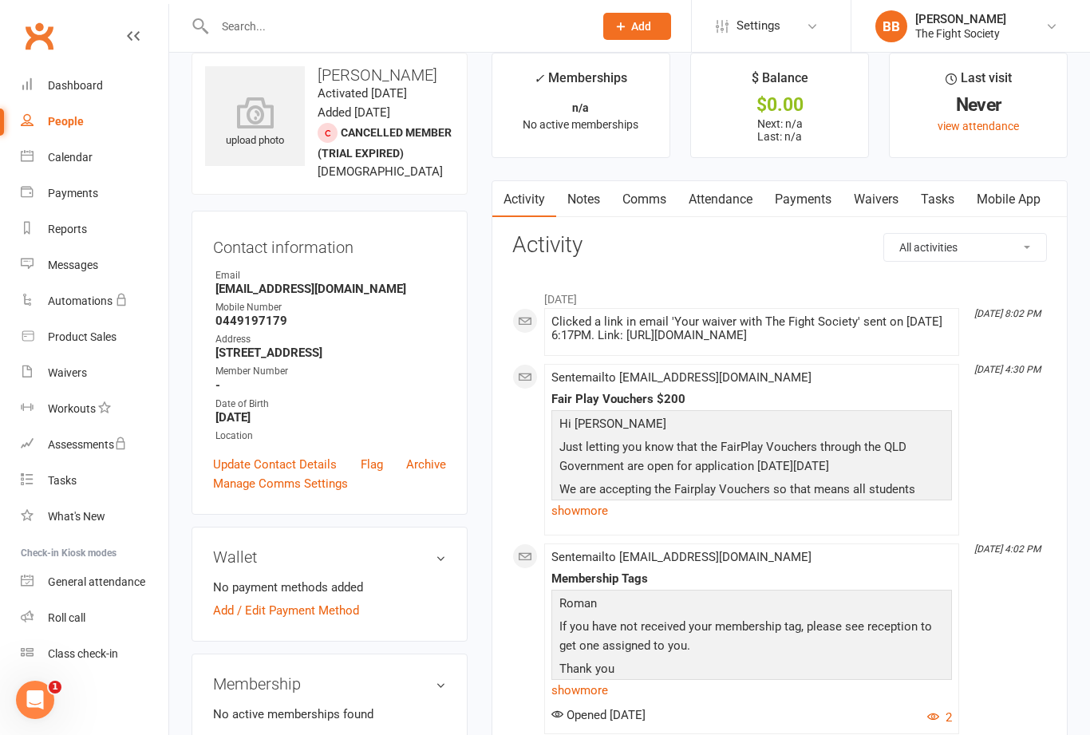
click at [805, 215] on link "Payments" at bounding box center [803, 199] width 79 height 37
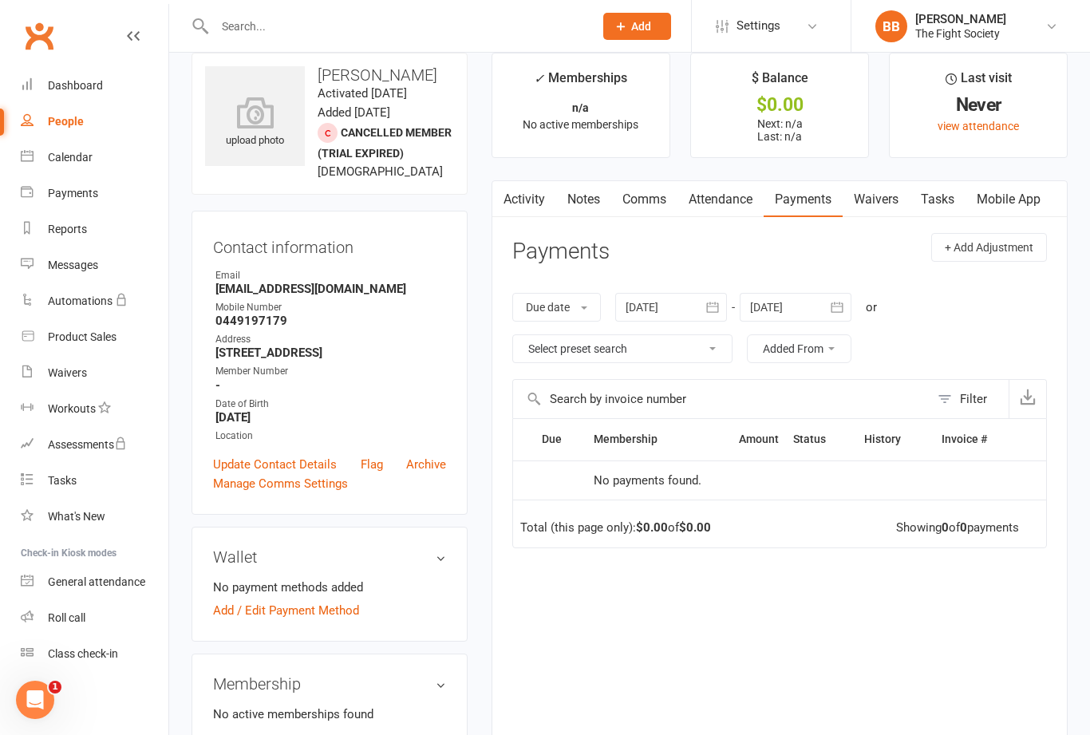
click at [378, 33] on input "text" at bounding box center [396, 26] width 373 height 22
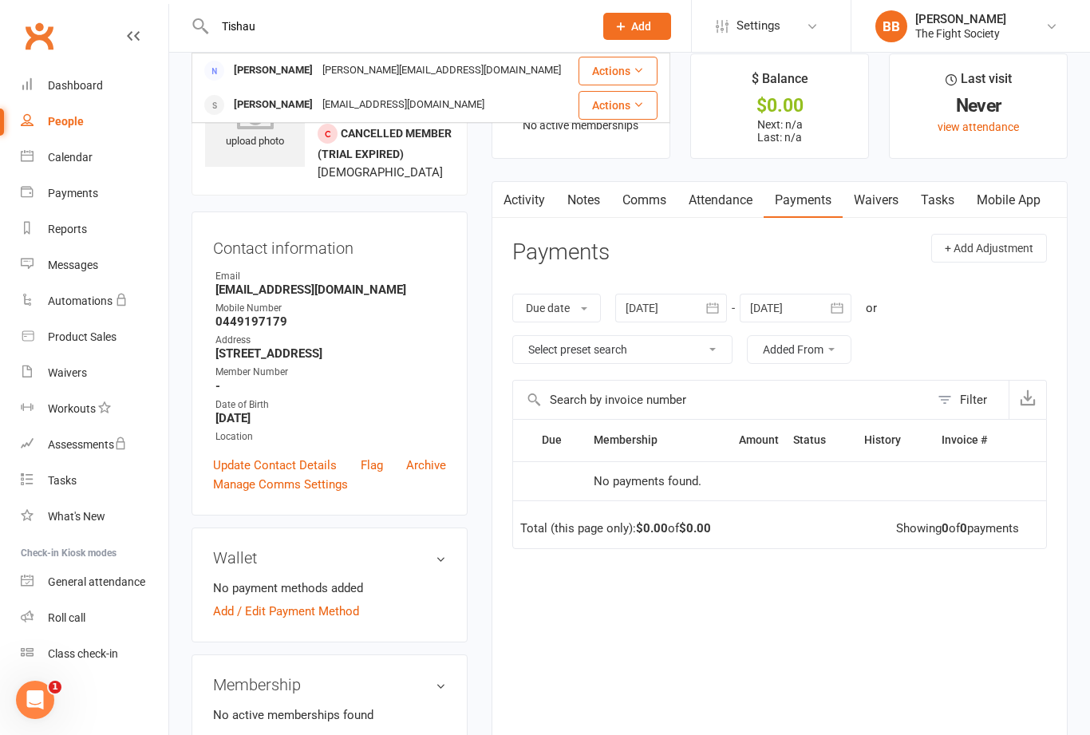
type input "Tishau"
click at [320, 103] on div "[EMAIL_ADDRESS][DOMAIN_NAME]" at bounding box center [404, 104] width 172 height 23
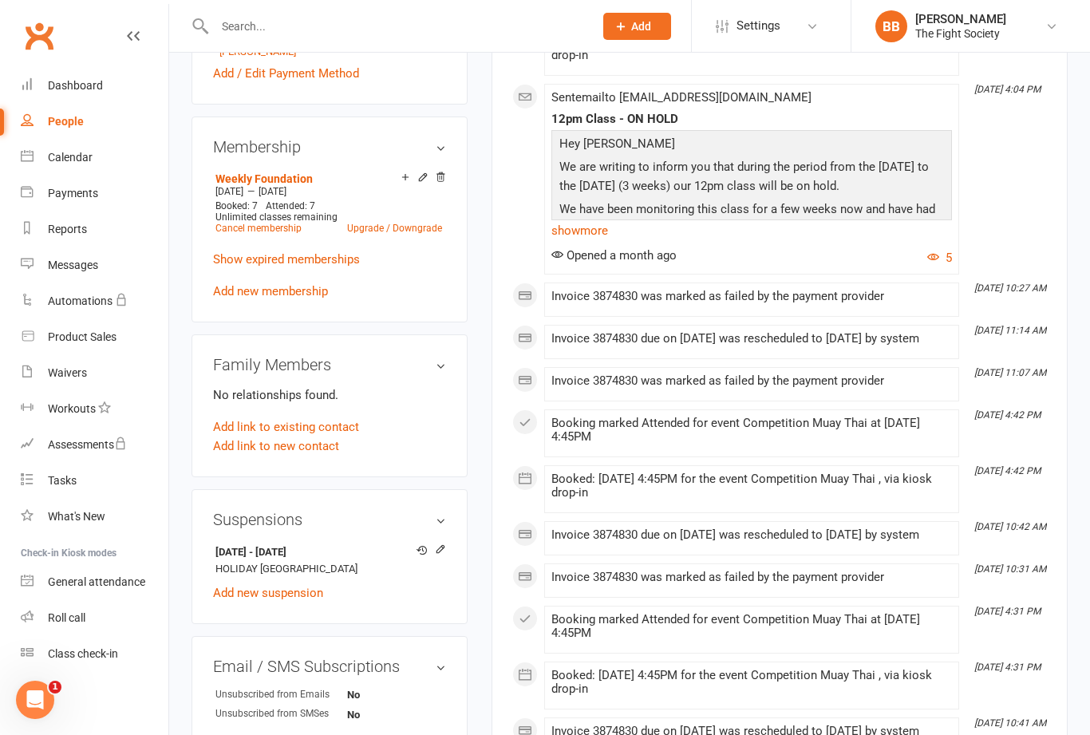
scroll to position [583, 0]
click at [444, 556] on icon at bounding box center [440, 550] width 11 height 12
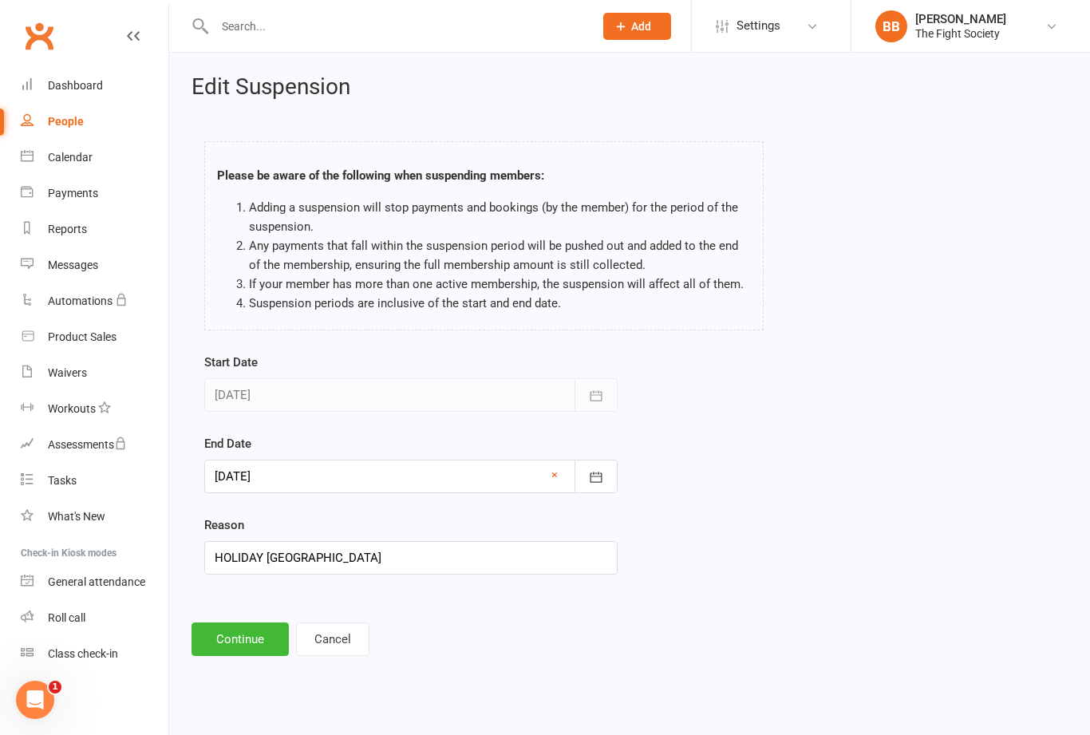
click at [596, 484] on icon "button" at bounding box center [596, 477] width 16 height 16
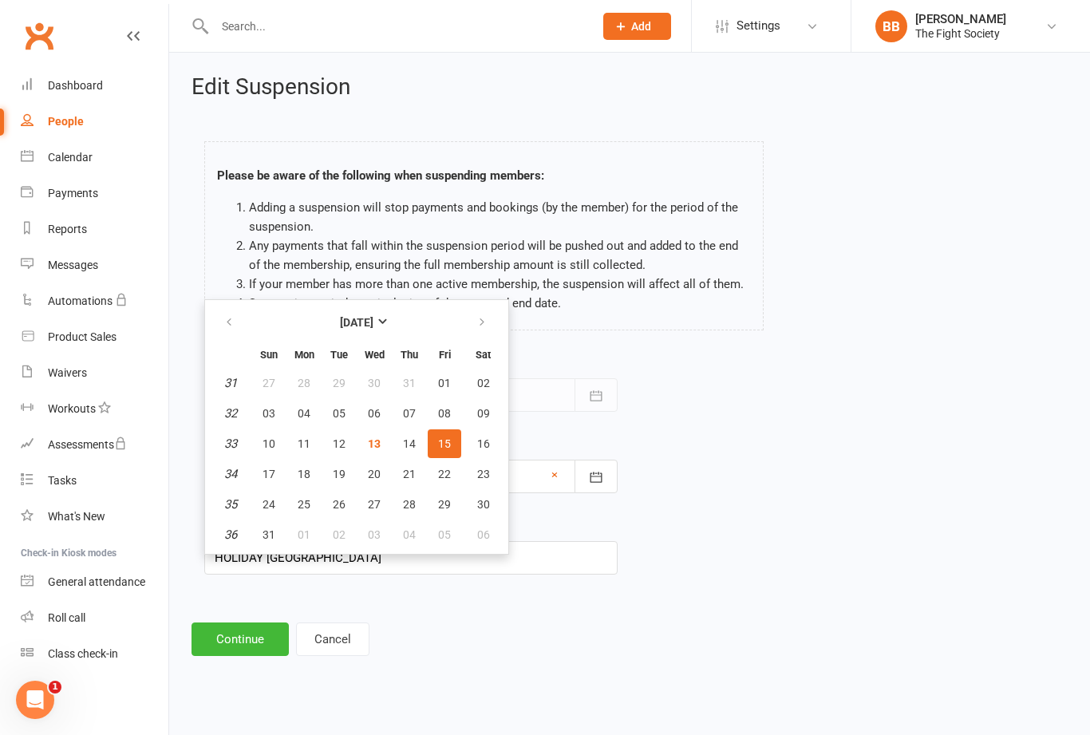
click at [376, 449] on span "13" at bounding box center [374, 443] width 13 height 13
type input "[DATE]"
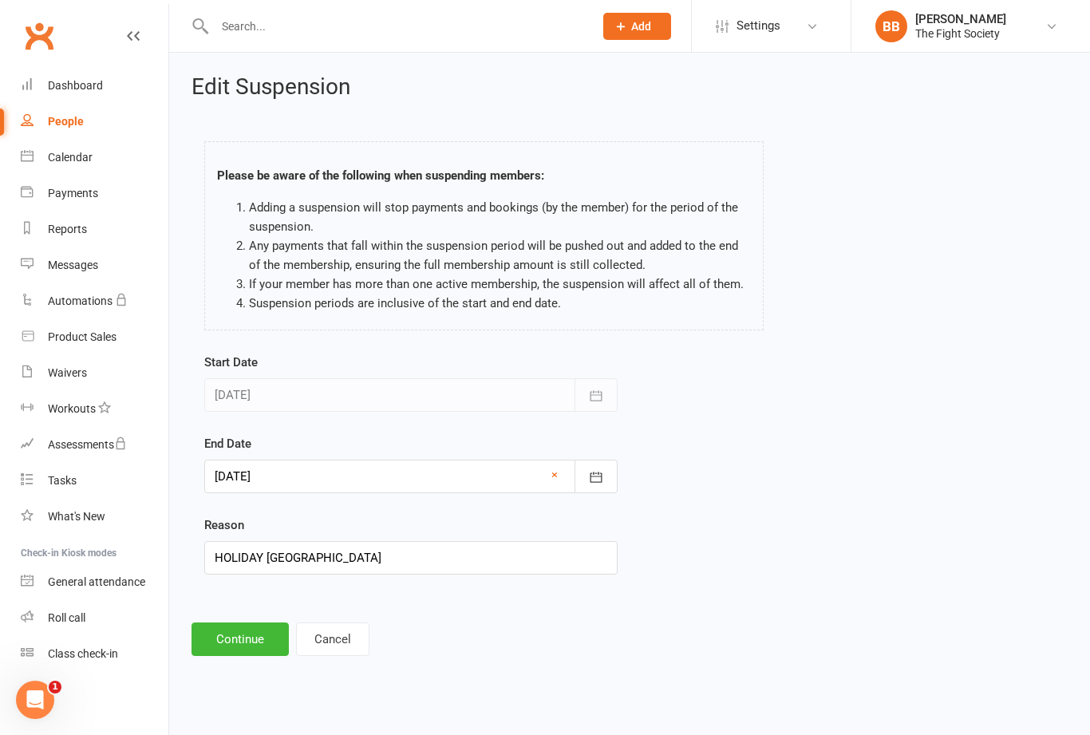
click at [244, 646] on button "Continue" at bounding box center [240, 640] width 97 height 34
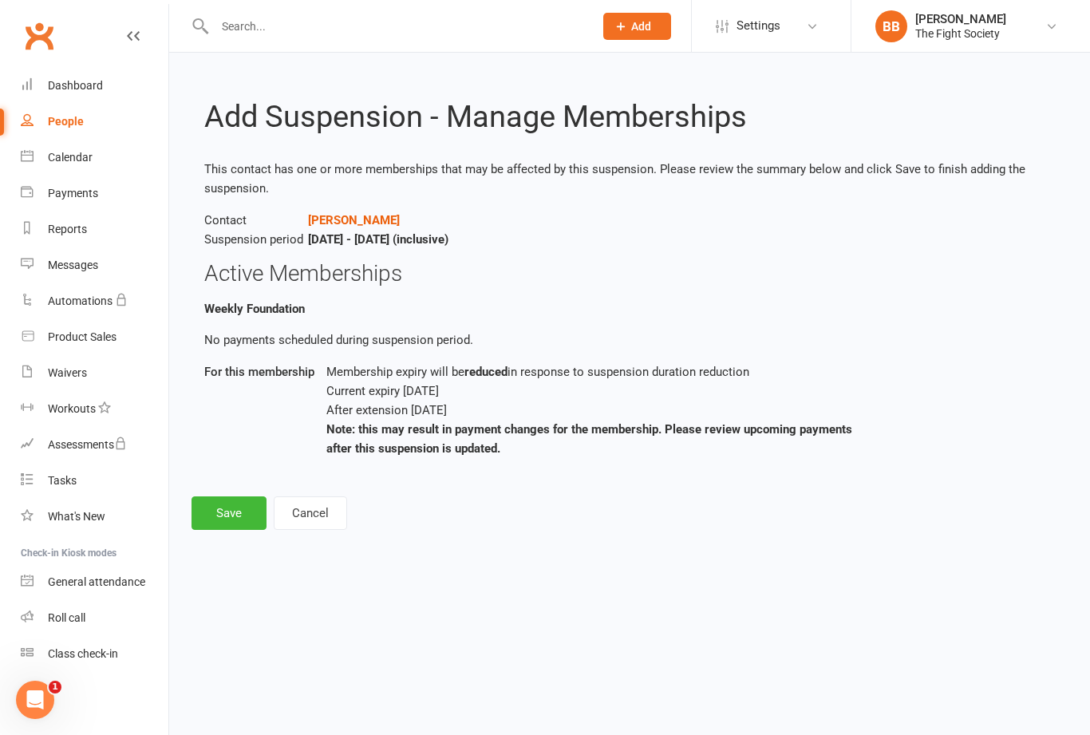
click at [245, 516] on button "Save" at bounding box center [229, 514] width 75 height 34
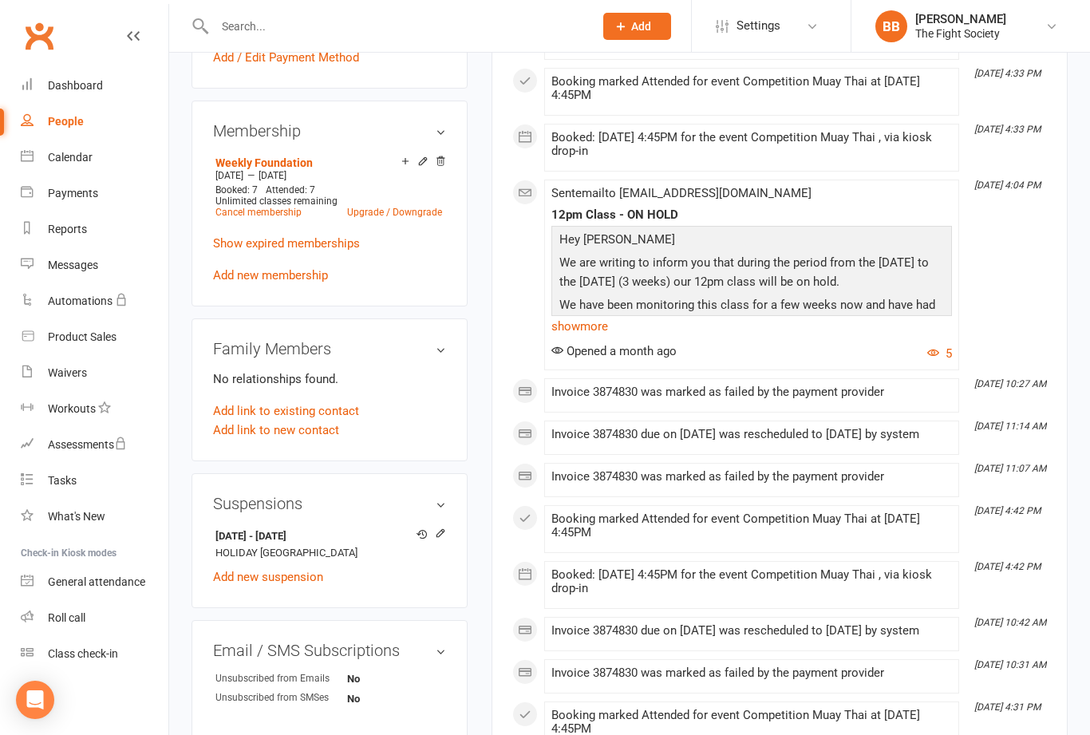
scroll to position [599, 0]
click at [444, 538] on icon at bounding box center [440, 532] width 11 height 11
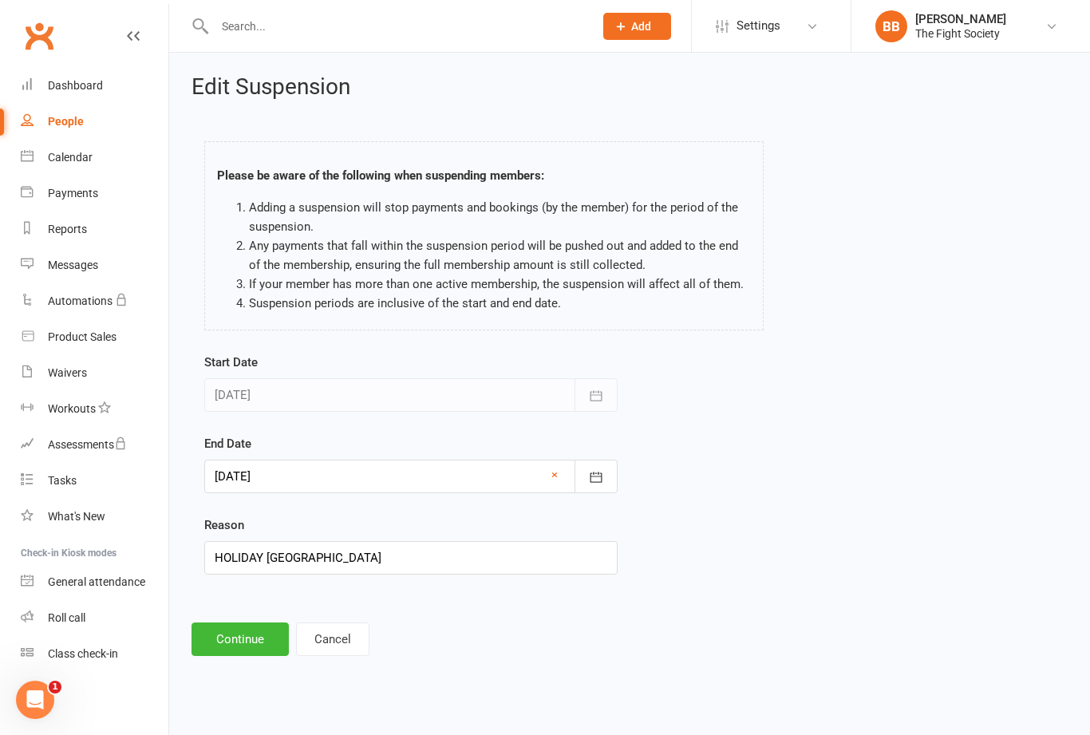
click at [596, 478] on icon "button" at bounding box center [597, 477] width 12 height 10
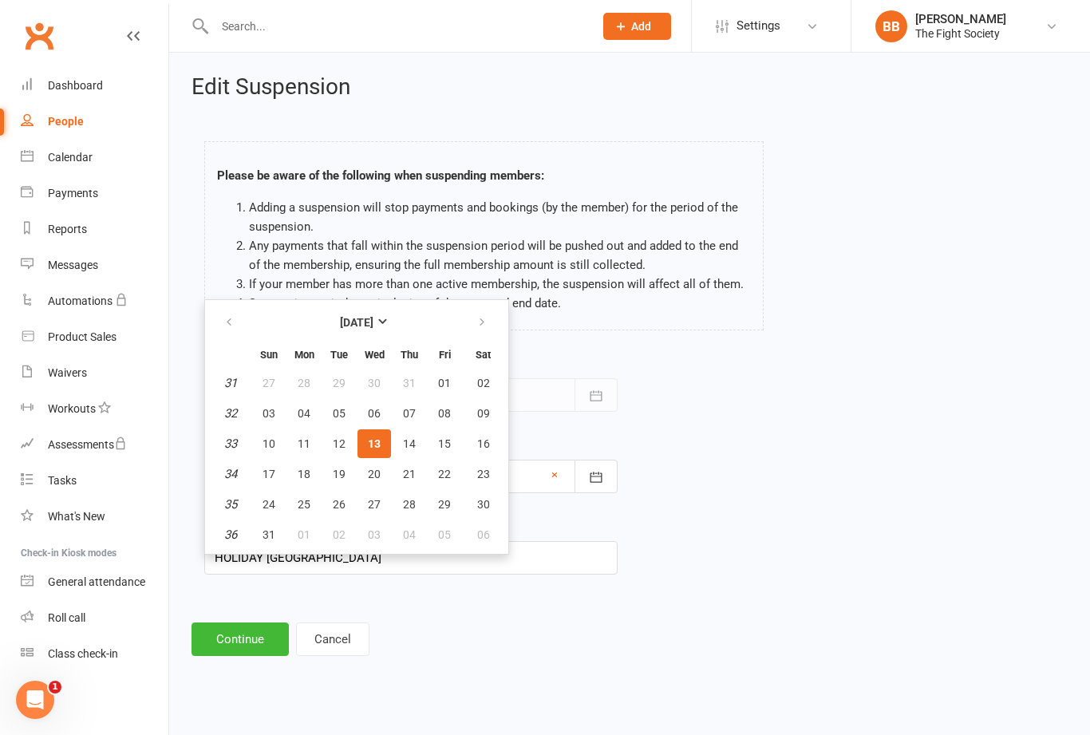
click at [343, 442] on span "12" at bounding box center [339, 443] width 13 height 13
type input "12 Aug 2025"
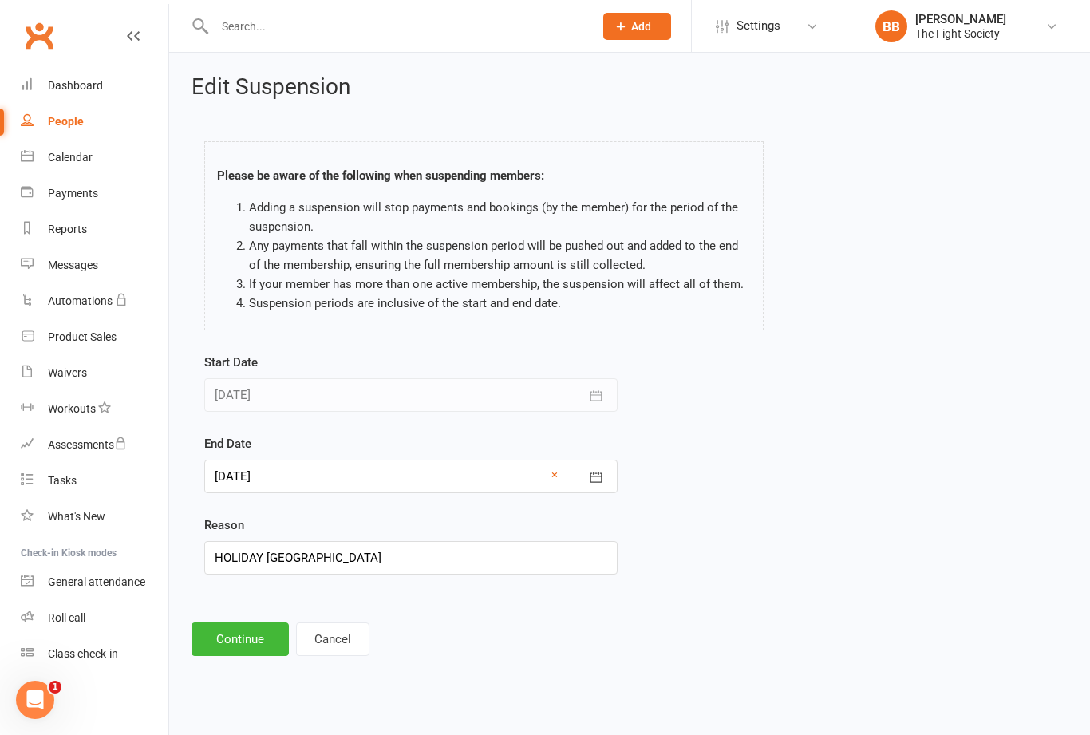
click at [243, 648] on button "Continue" at bounding box center [240, 640] width 97 height 34
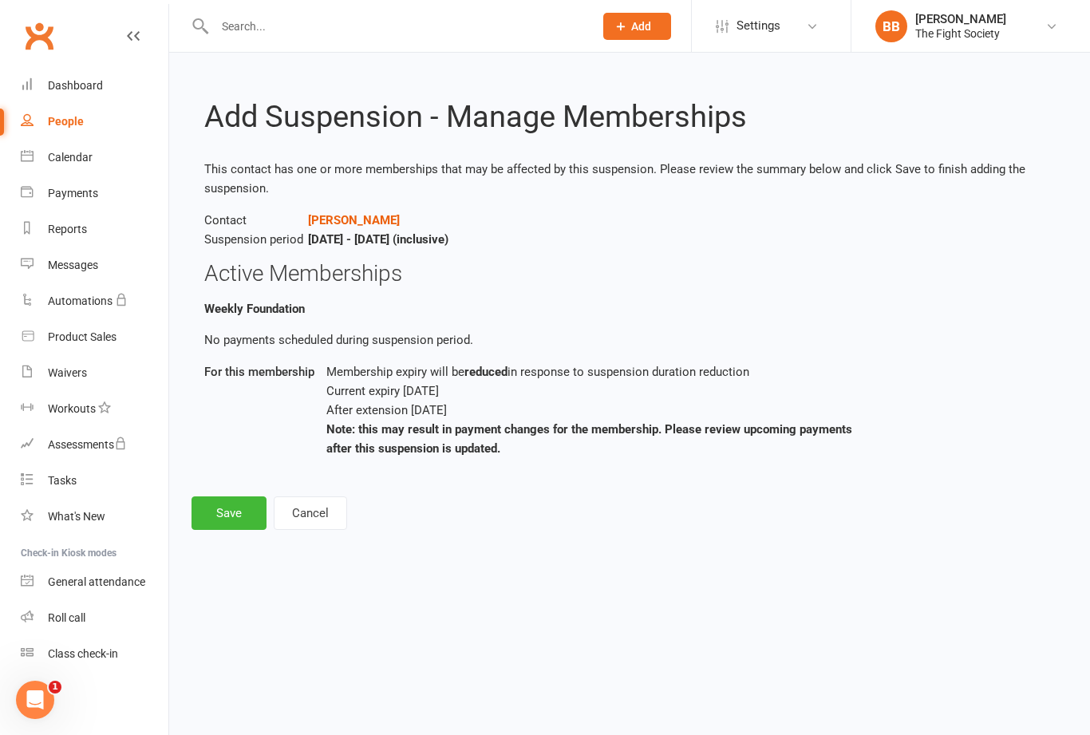
click at [236, 507] on button "Save" at bounding box center [229, 514] width 75 height 34
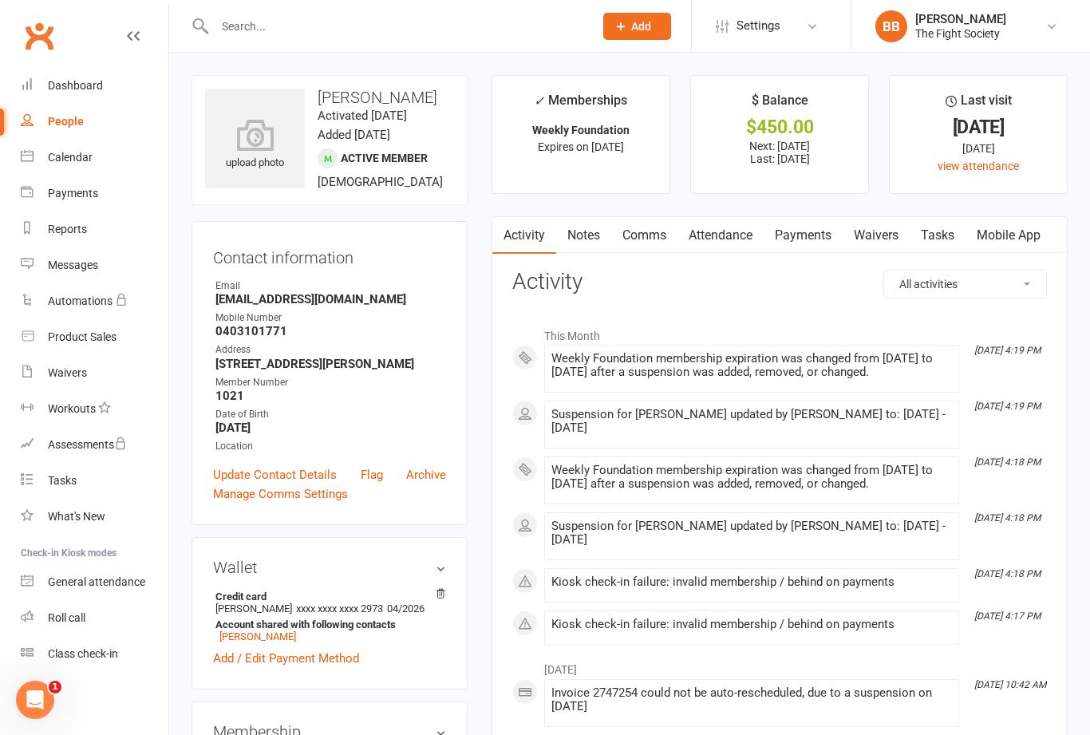
click at [809, 229] on link "Payments" at bounding box center [803, 235] width 79 height 37
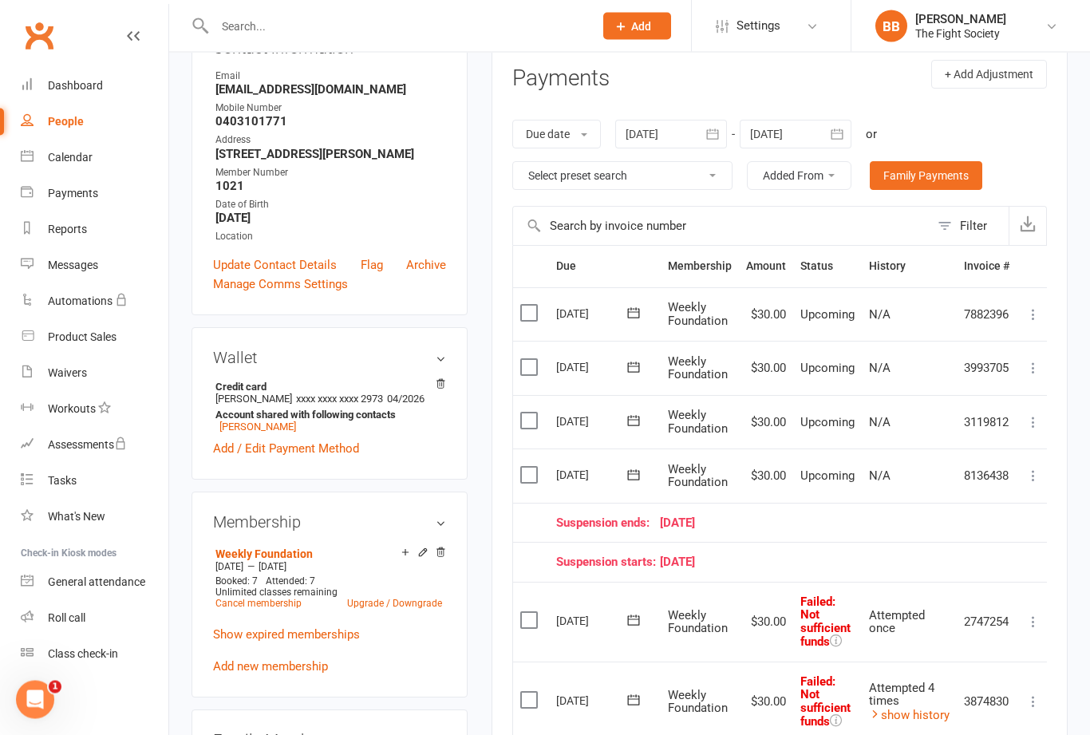
scroll to position [210, 0]
click at [92, 375] on link "Waivers" at bounding box center [95, 373] width 148 height 36
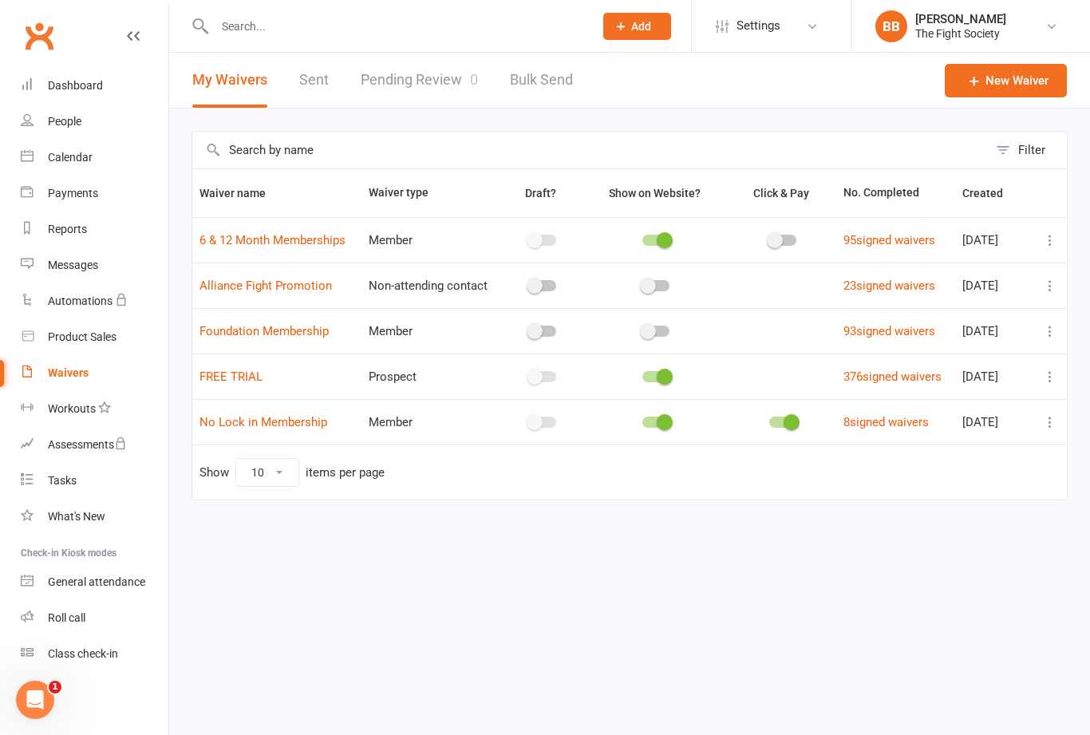
click at [445, 89] on link "Pending Review 0" at bounding box center [419, 80] width 117 height 55
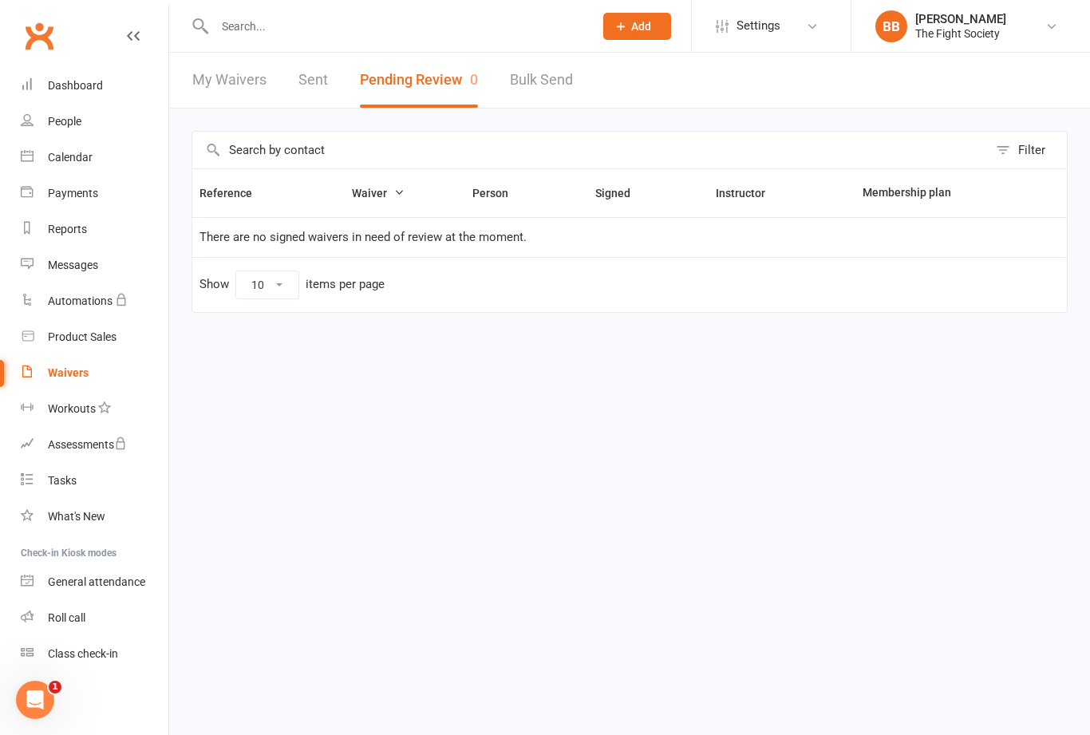
click at [59, 378] on div "Waivers" at bounding box center [68, 372] width 41 height 13
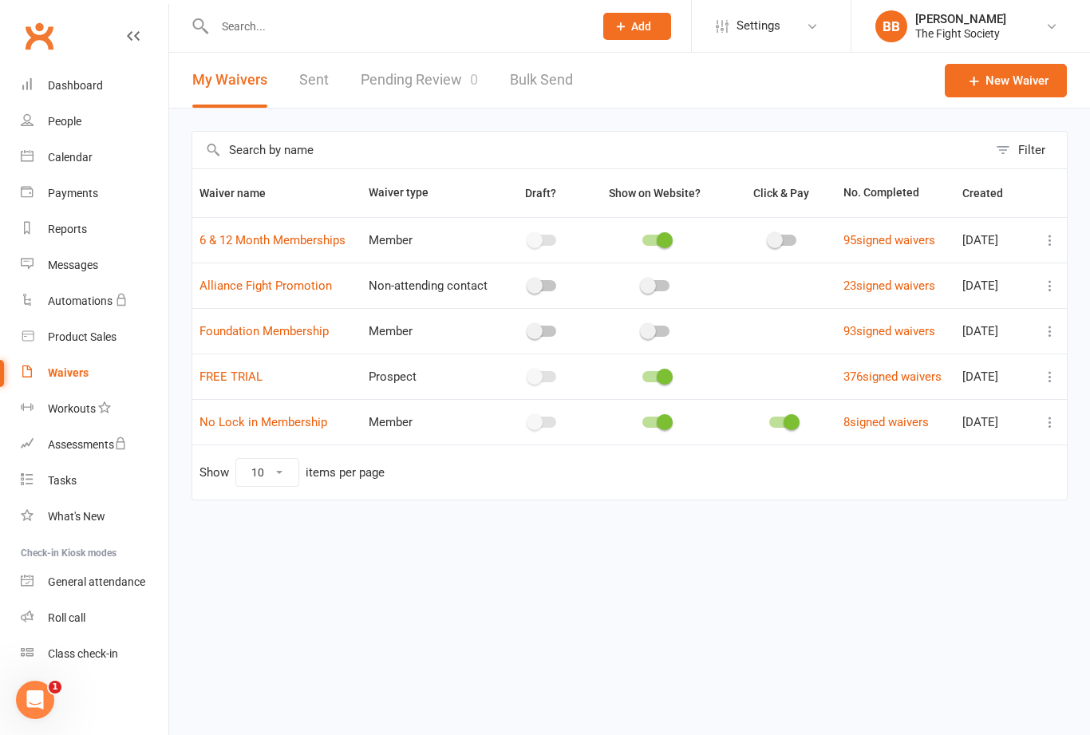
click at [408, 73] on link "Pending Review 0" at bounding box center [419, 80] width 117 height 55
